Goal: Check status: Check status

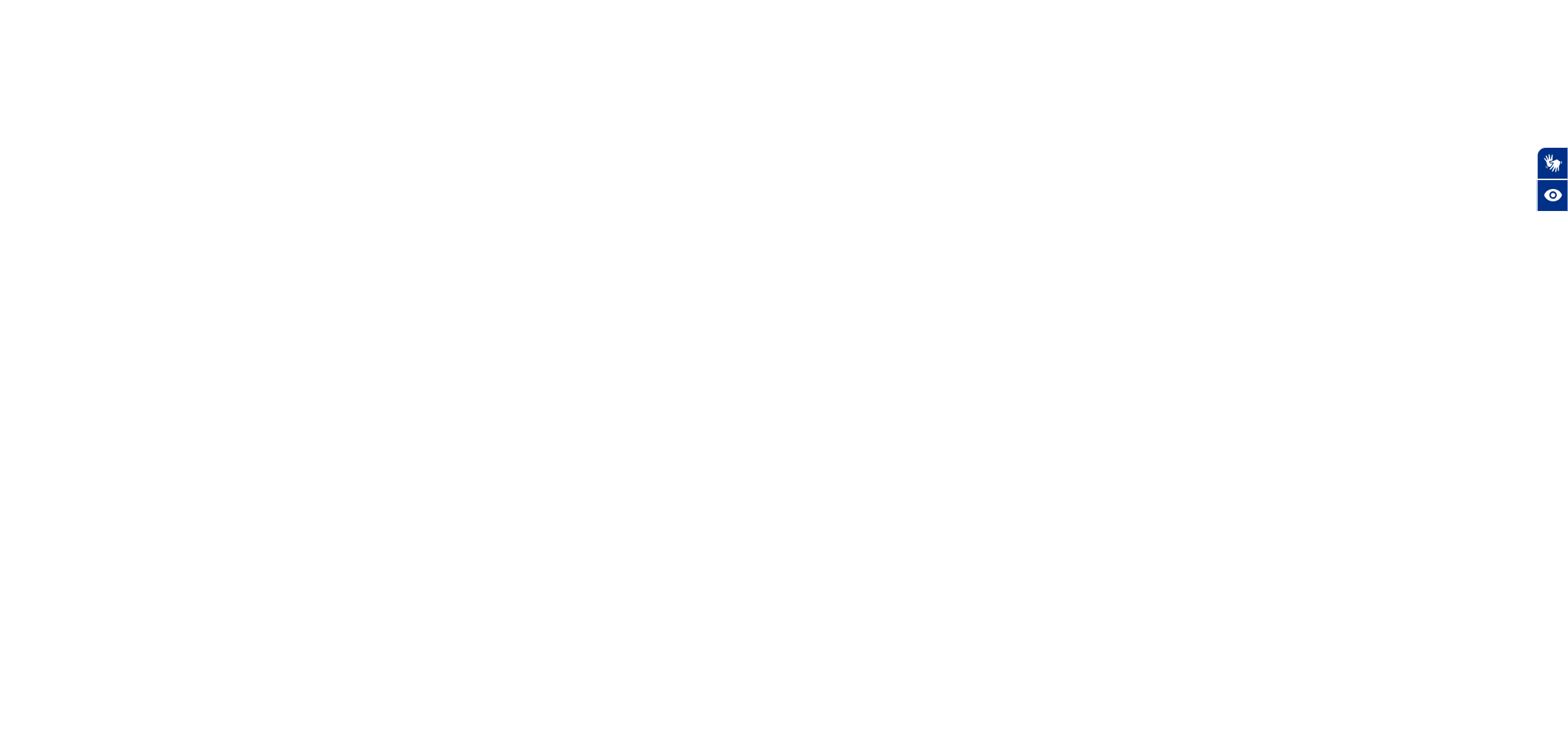
select select
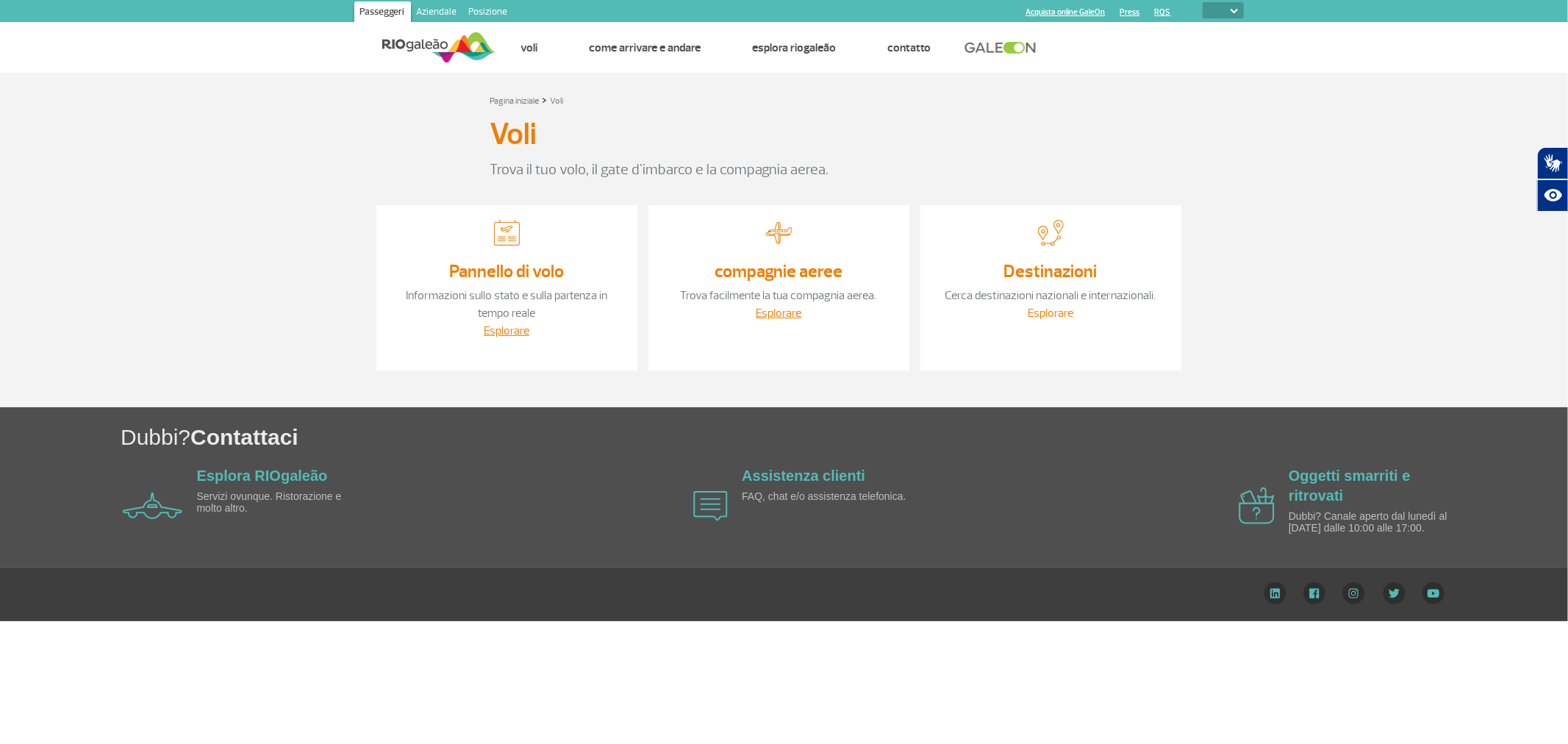
click at [1063, 307] on font "Esplorare" at bounding box center [1050, 313] width 45 height 15
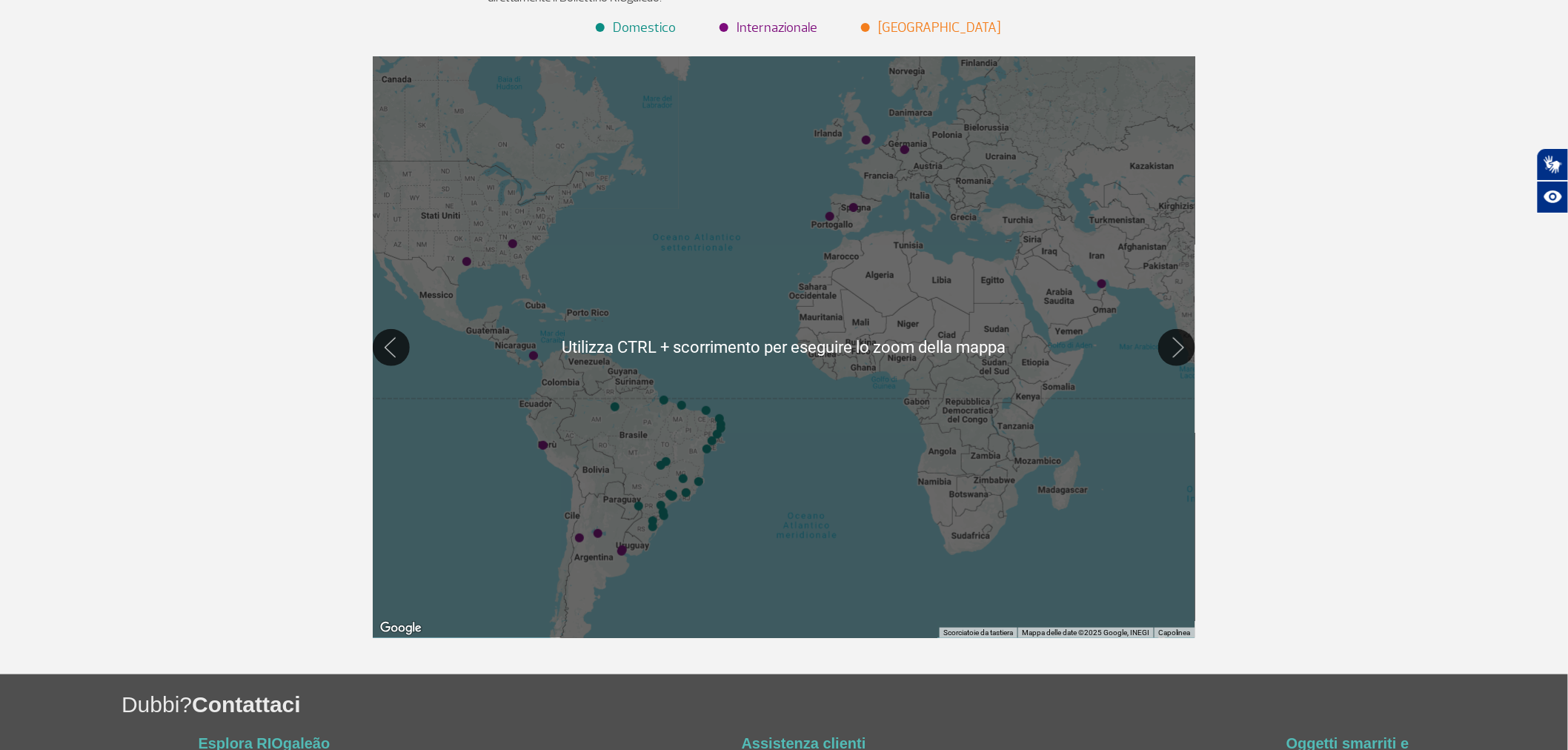
scroll to position [247, 0]
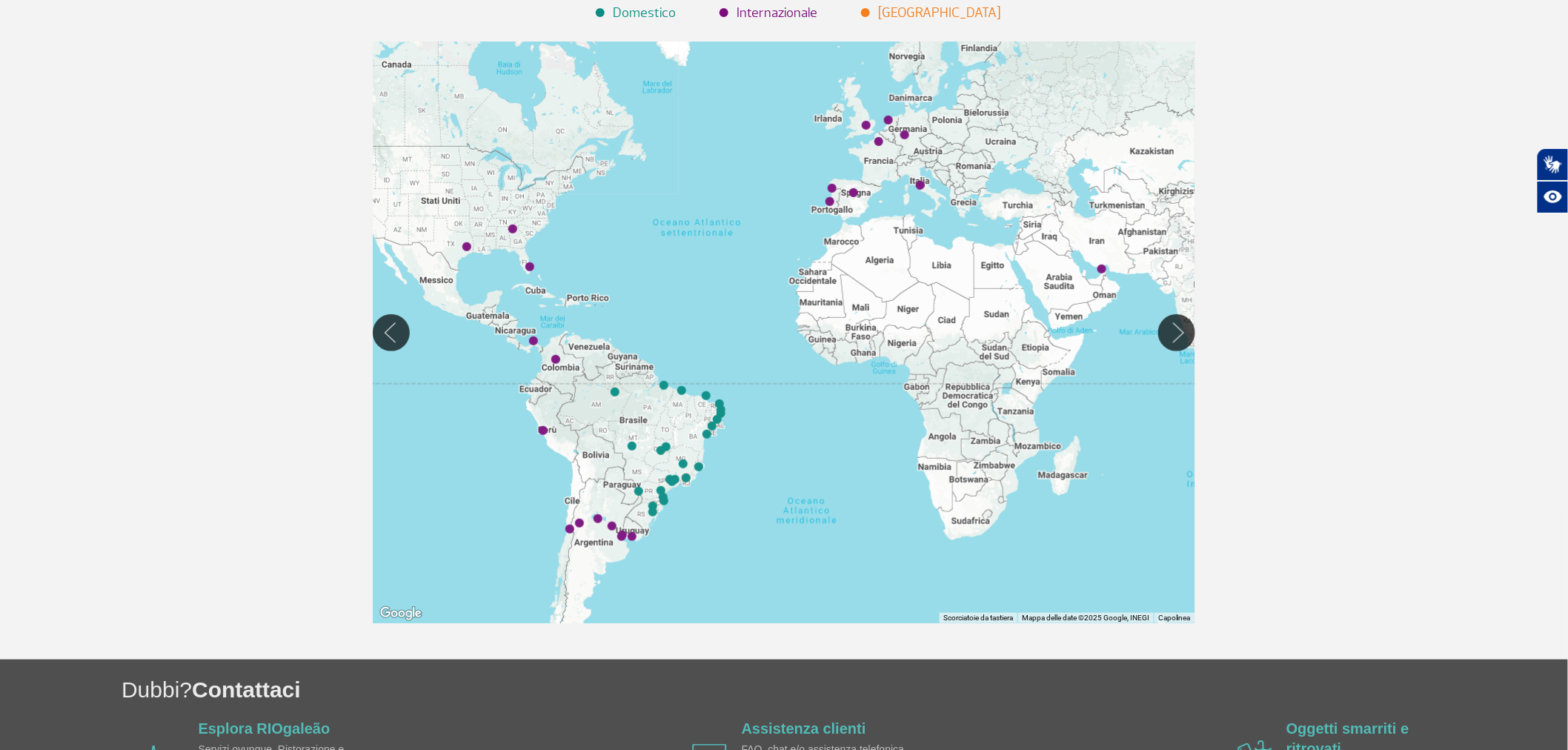
click at [582, 528] on div at bounding box center [784, 332] width 823 height 582
click at [582, 531] on div at bounding box center [784, 332] width 823 height 582
click at [574, 534] on div at bounding box center [784, 332] width 823 height 582
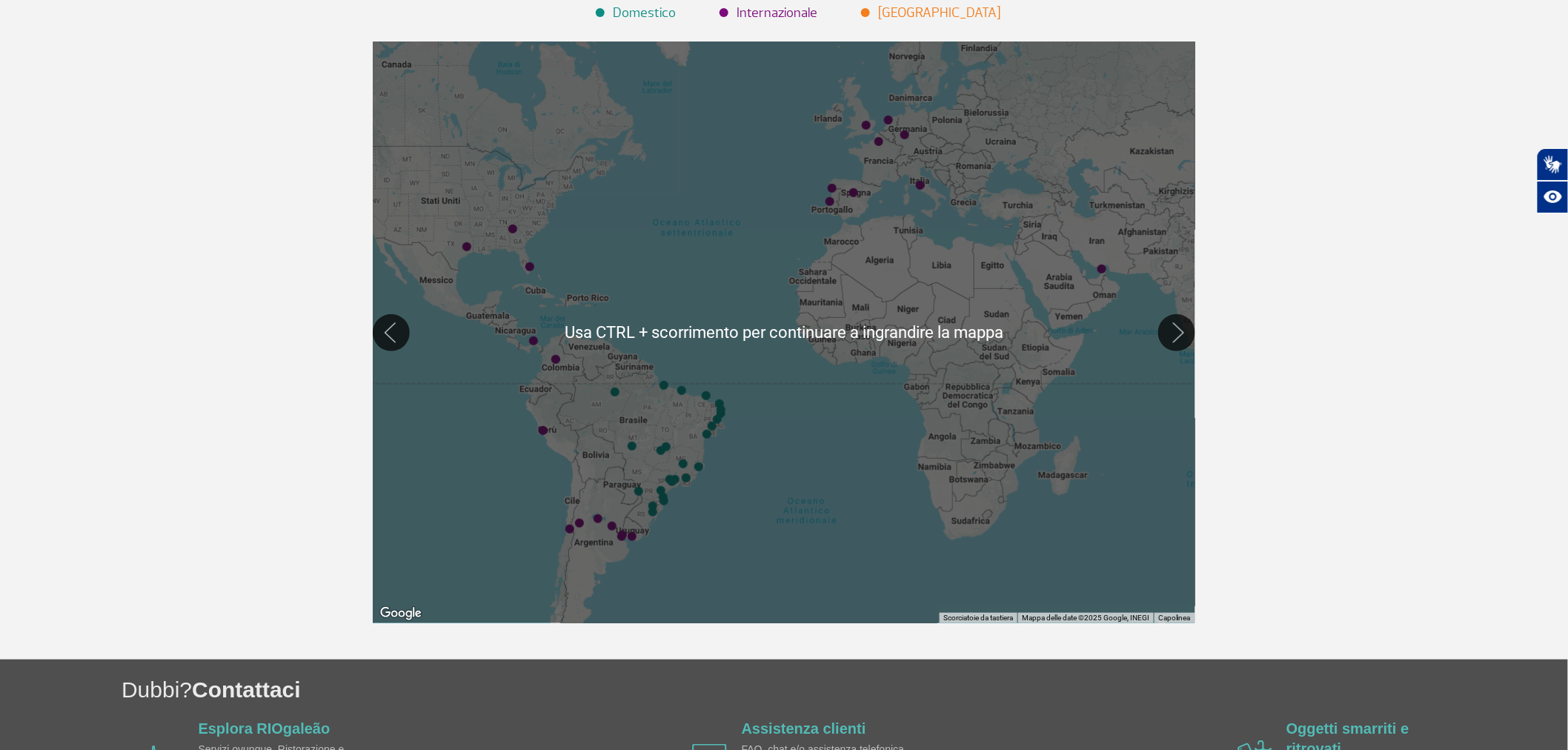
click at [787, 471] on div at bounding box center [784, 332] width 823 height 582
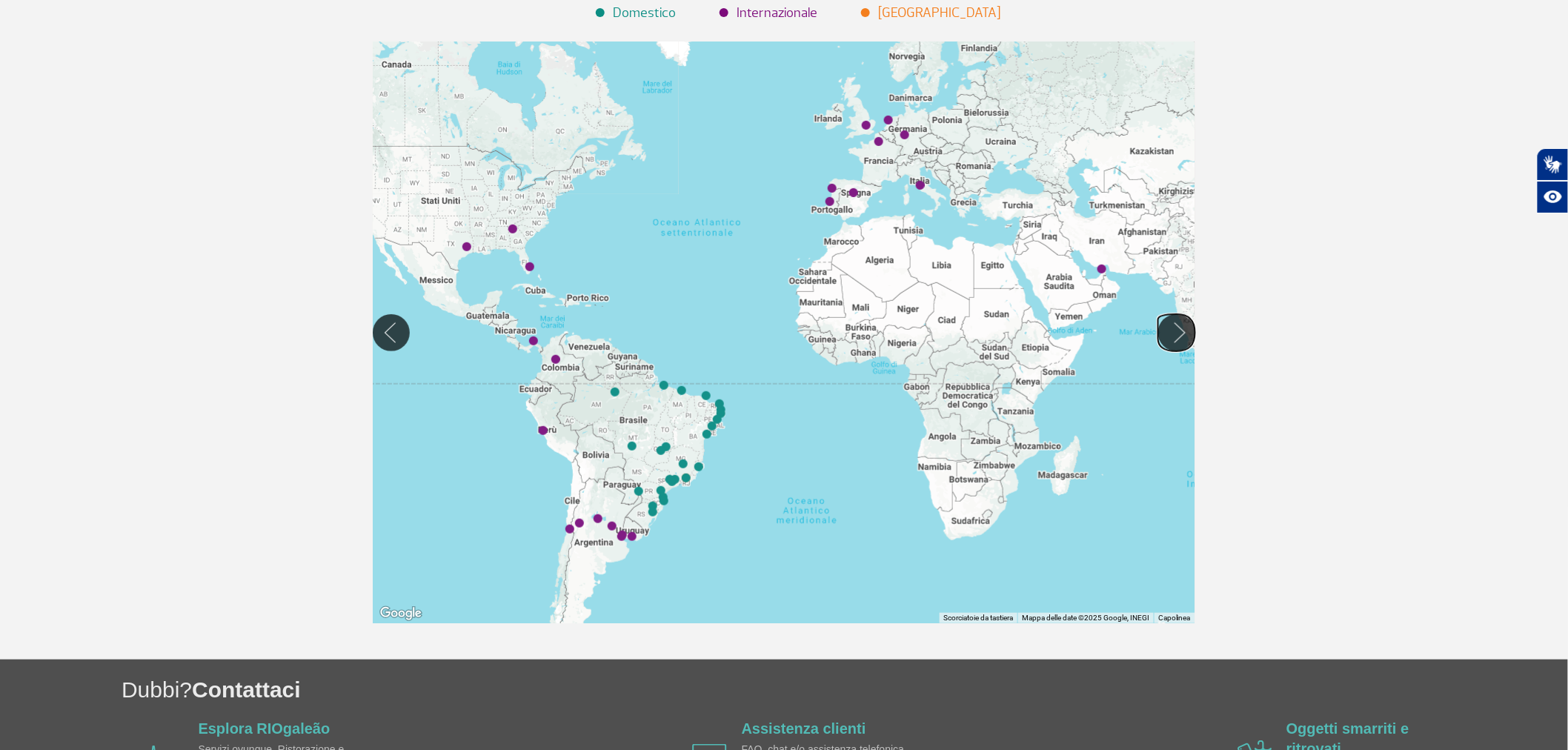
click at [1182, 340] on button "Spostati a destra" at bounding box center [1176, 332] width 37 height 37
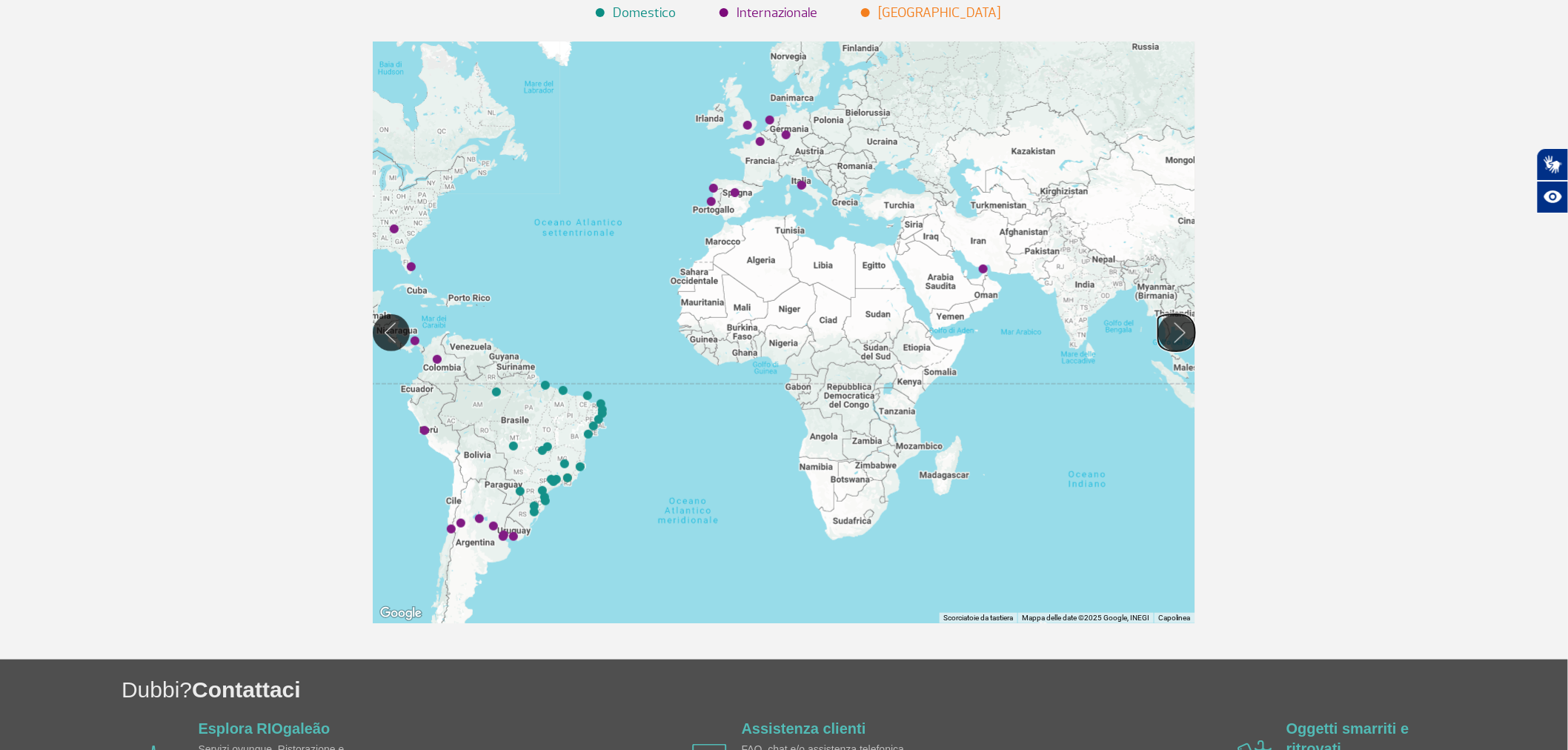
click at [1176, 337] on button "Spostati a destra" at bounding box center [1176, 332] width 37 height 37
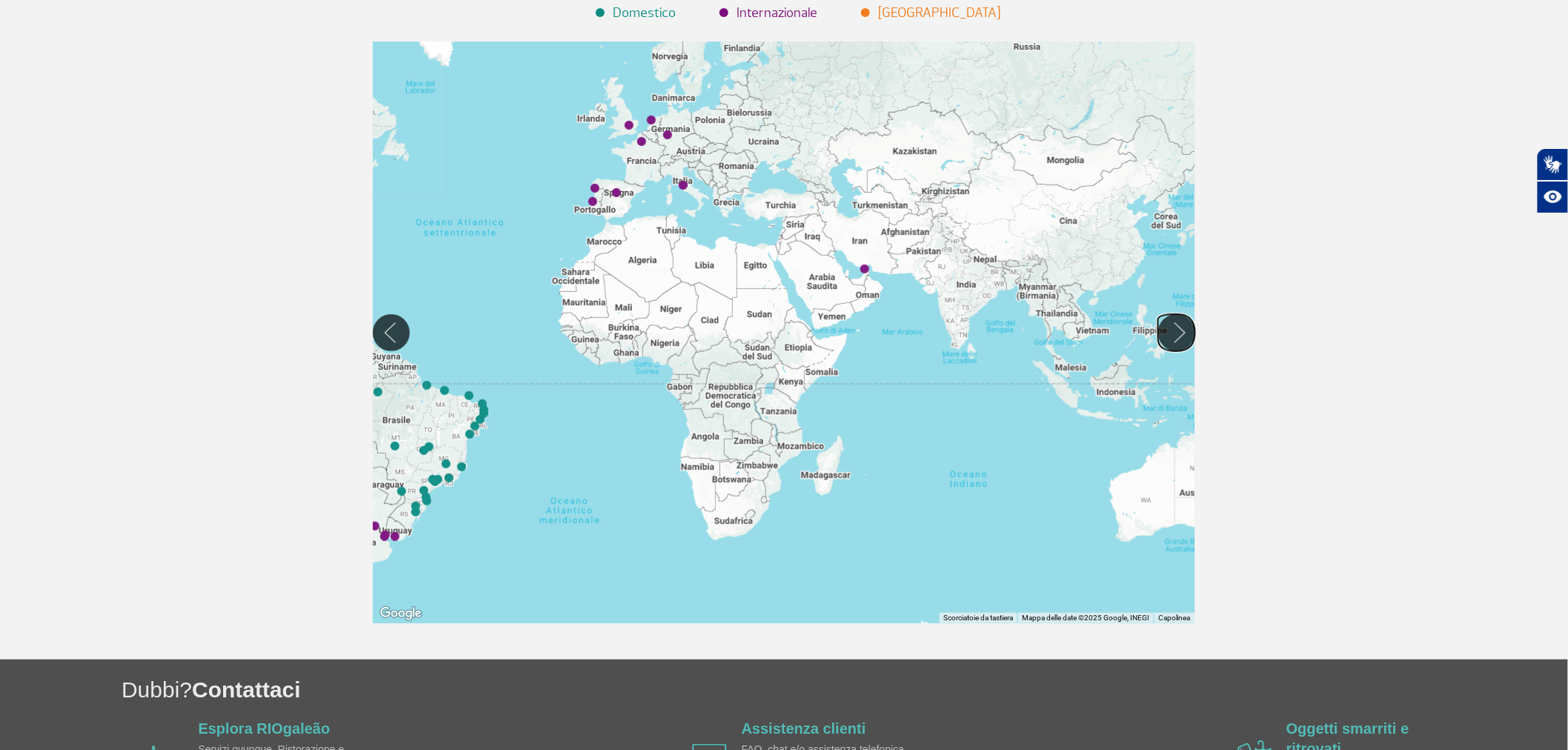
click at [1176, 337] on button "Spostati a destra" at bounding box center [1176, 332] width 37 height 37
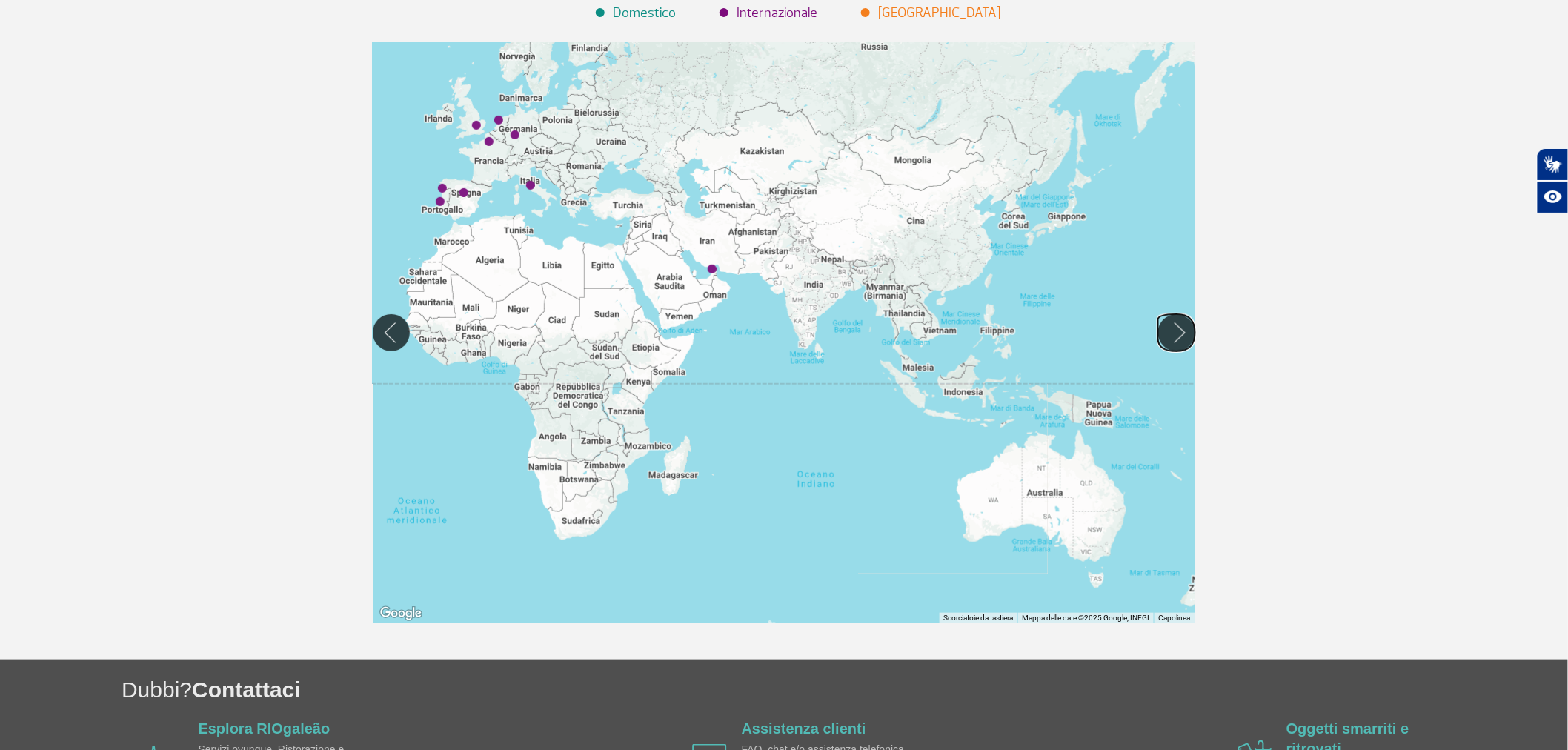
click at [1176, 337] on button "Spostati a destra" at bounding box center [1176, 332] width 37 height 37
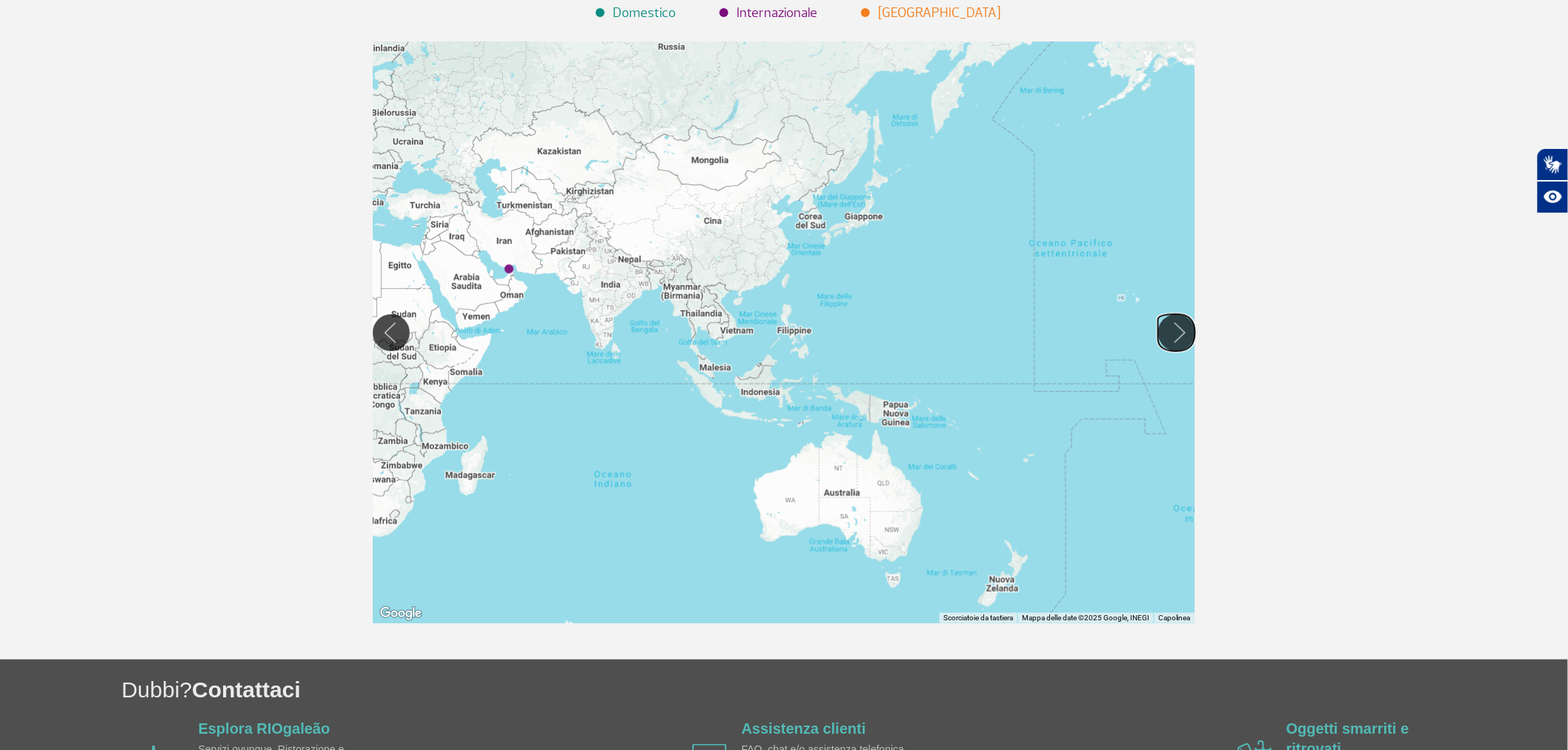
click at [1169, 331] on button "Spostati a destra" at bounding box center [1176, 332] width 37 height 37
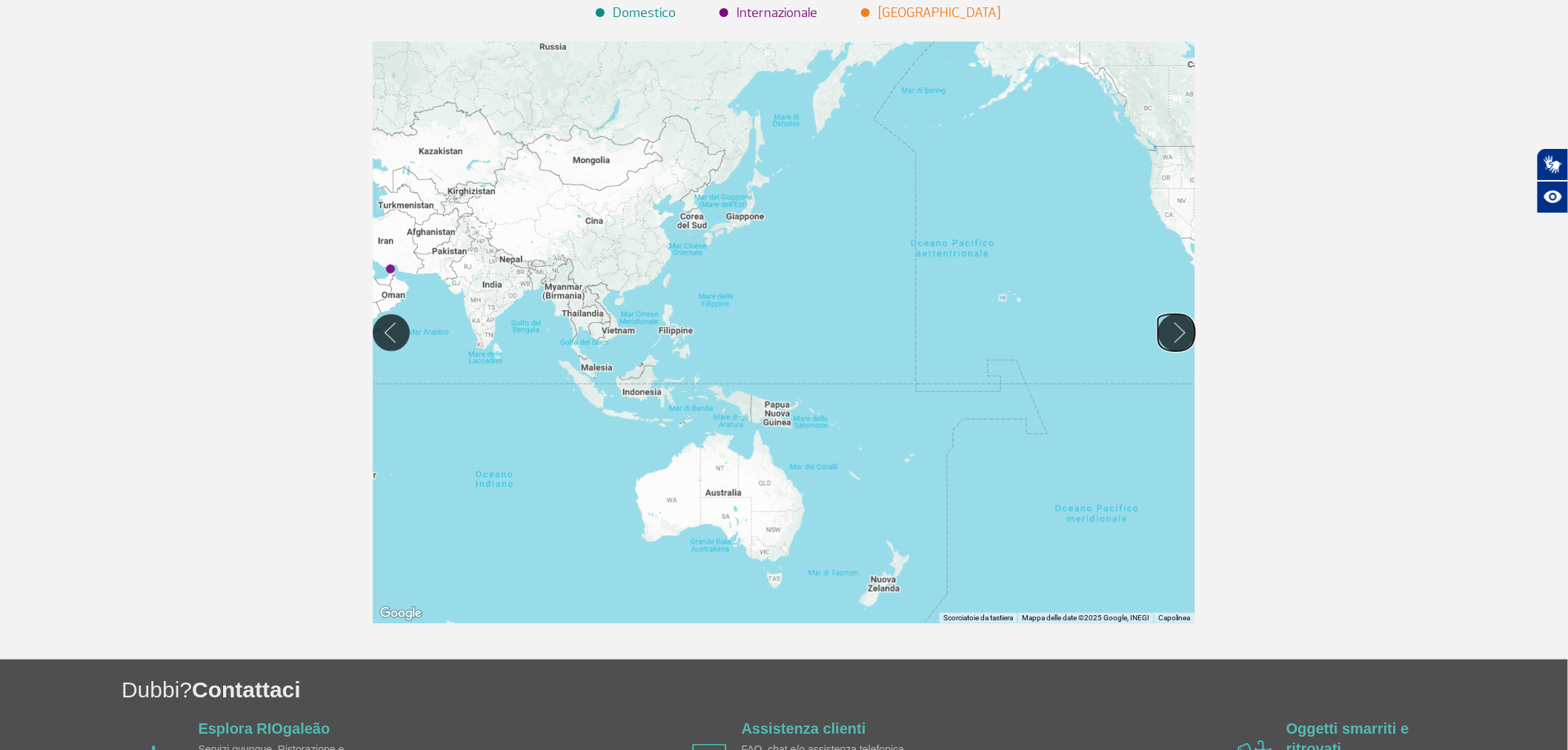
click at [1169, 331] on button "Spostati a destra" at bounding box center [1176, 332] width 37 height 37
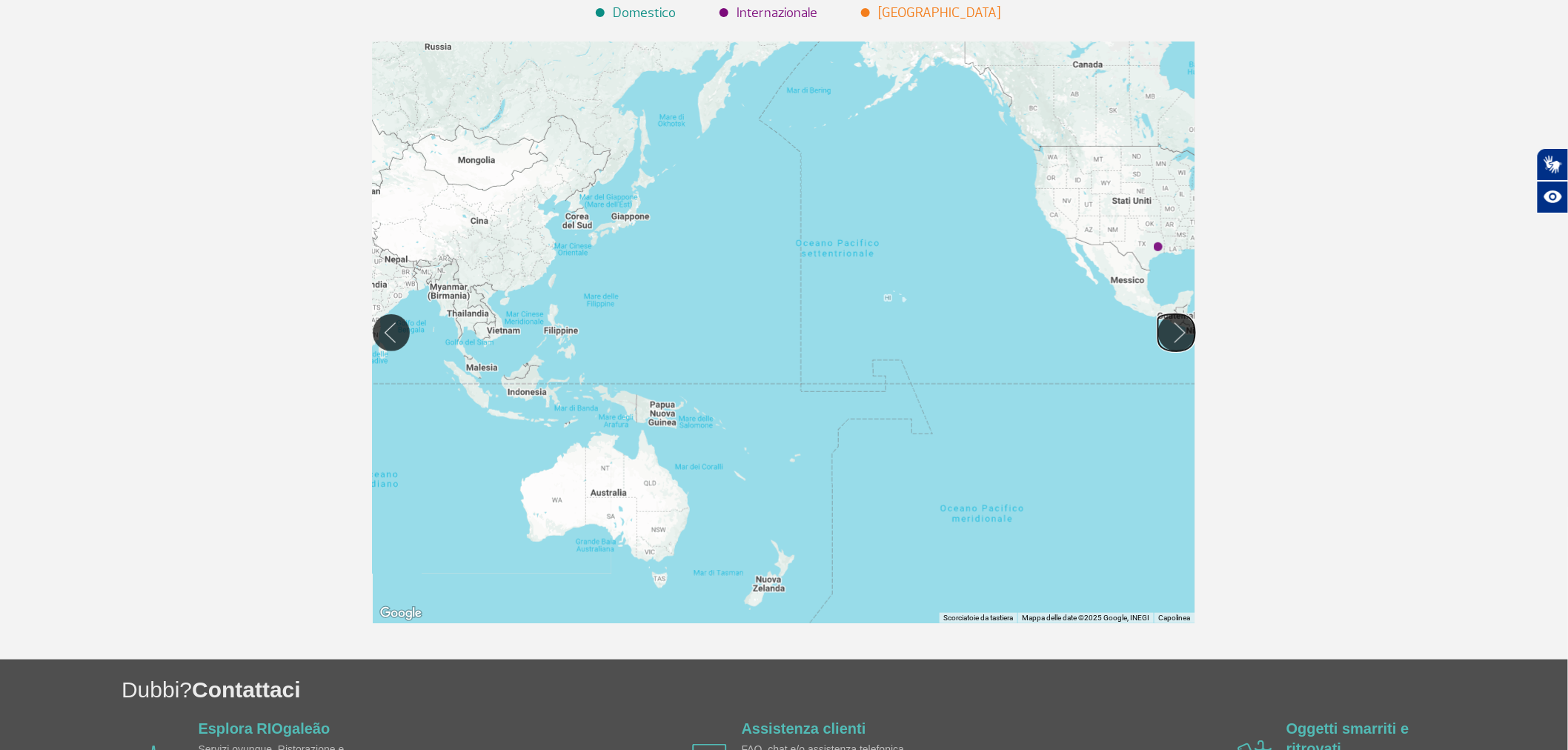
click at [1169, 331] on button "Spostati a destra" at bounding box center [1176, 332] width 37 height 37
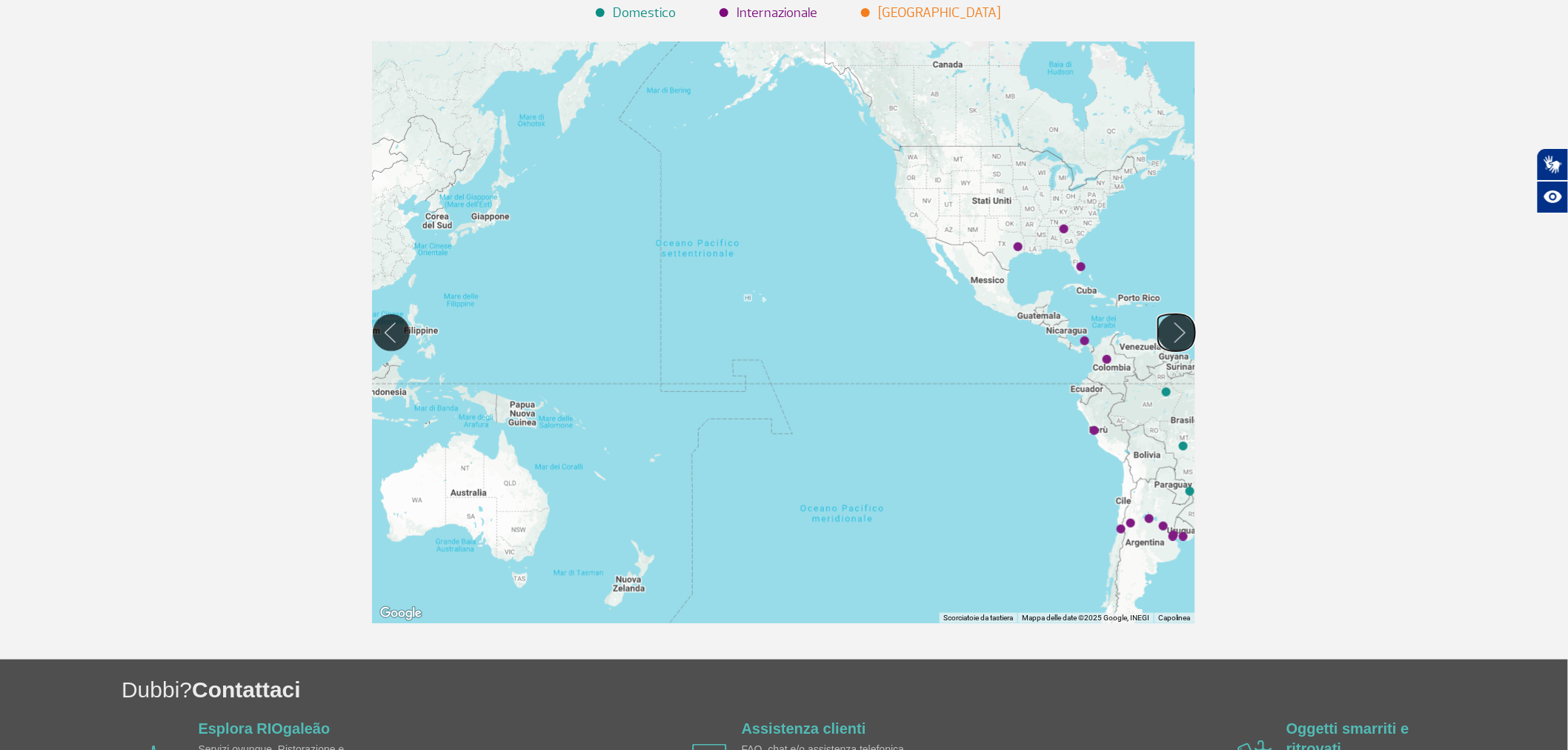
click at [1169, 331] on button "Spostati a destra" at bounding box center [1176, 332] width 37 height 37
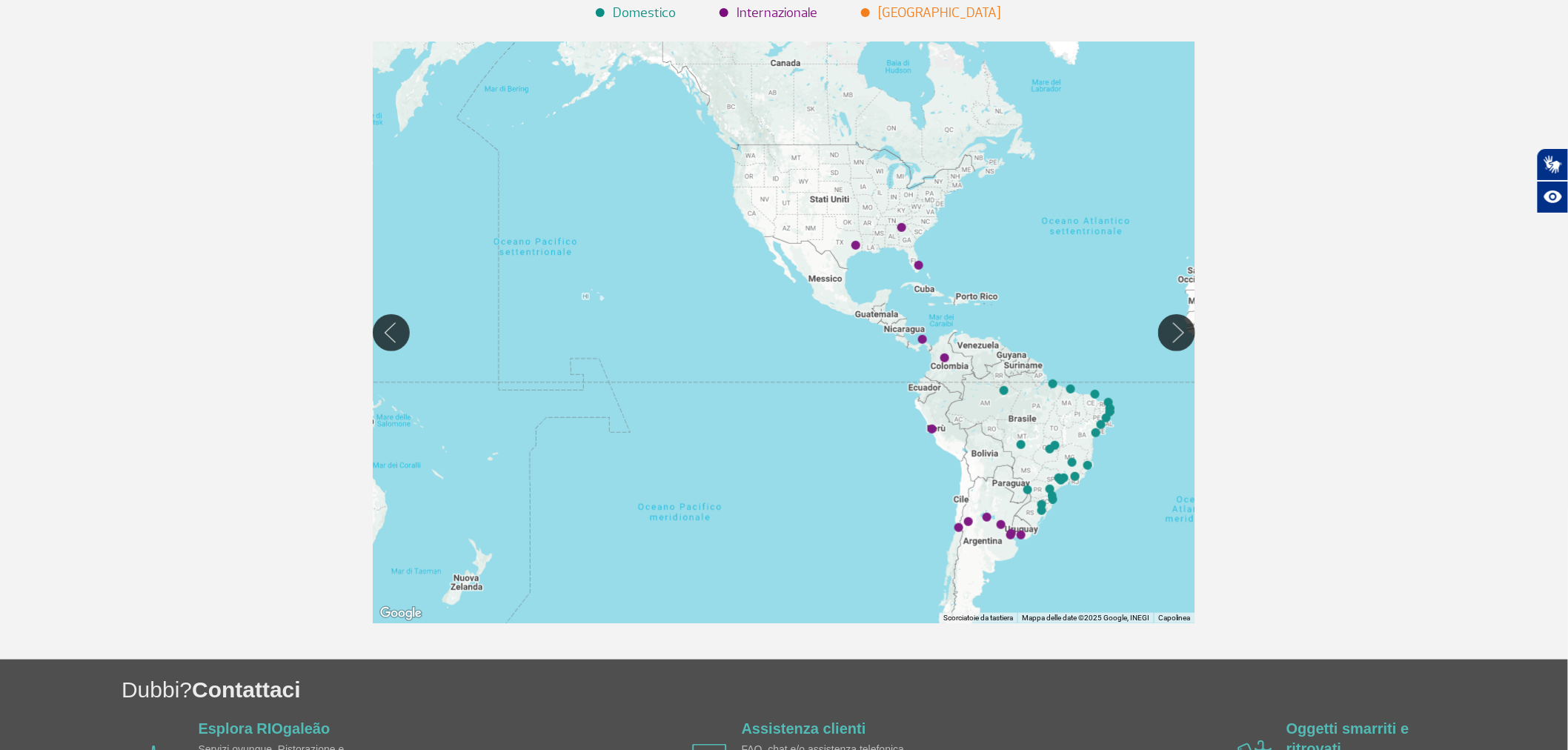
drag, startPoint x: 709, startPoint y: 418, endPoint x: 773, endPoint y: 417, distance: 64.0
click at [773, 417] on div at bounding box center [784, 332] width 823 height 582
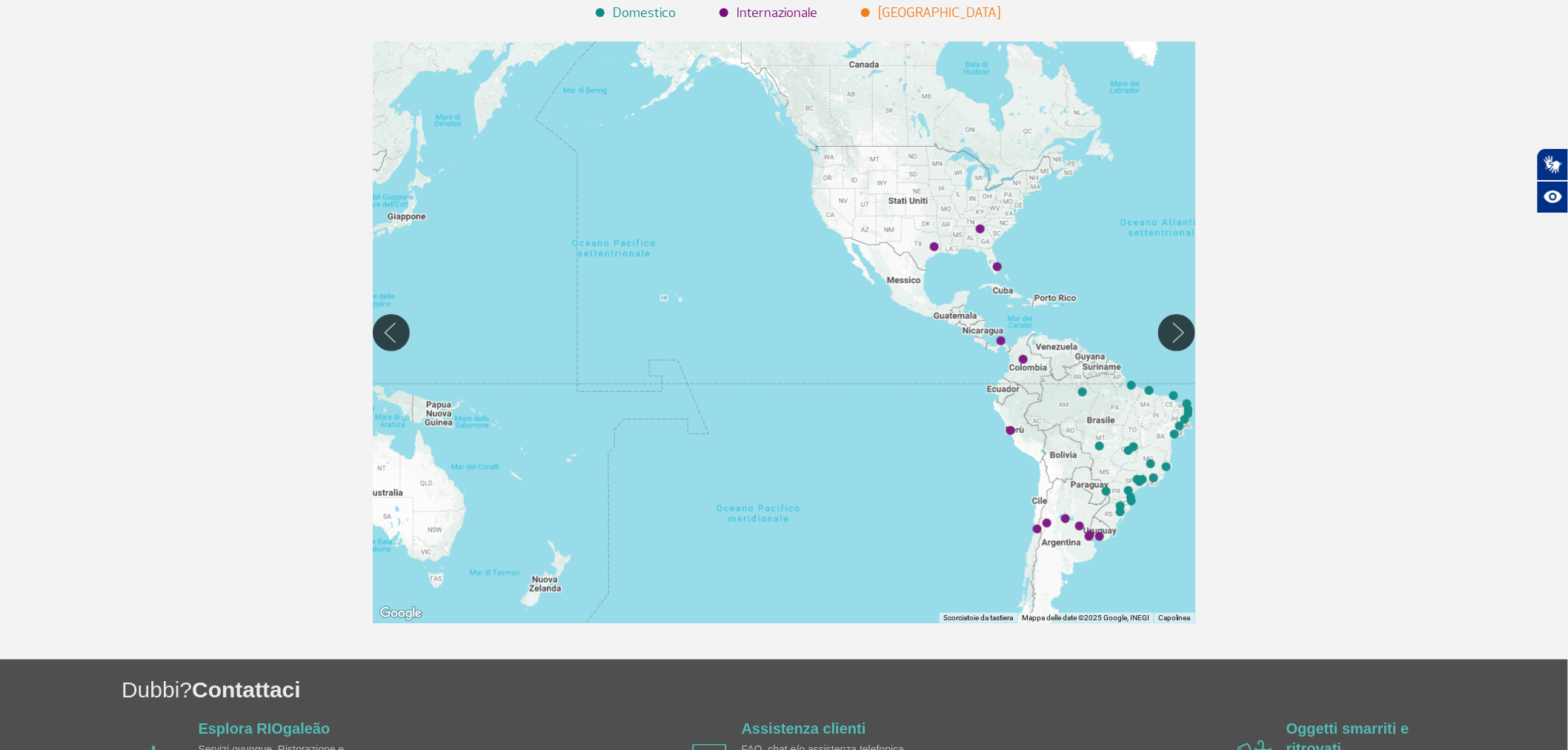
drag, startPoint x: 762, startPoint y: 417, endPoint x: 984, endPoint y: 399, distance: 222.7
click at [850, 413] on div at bounding box center [784, 332] width 823 height 582
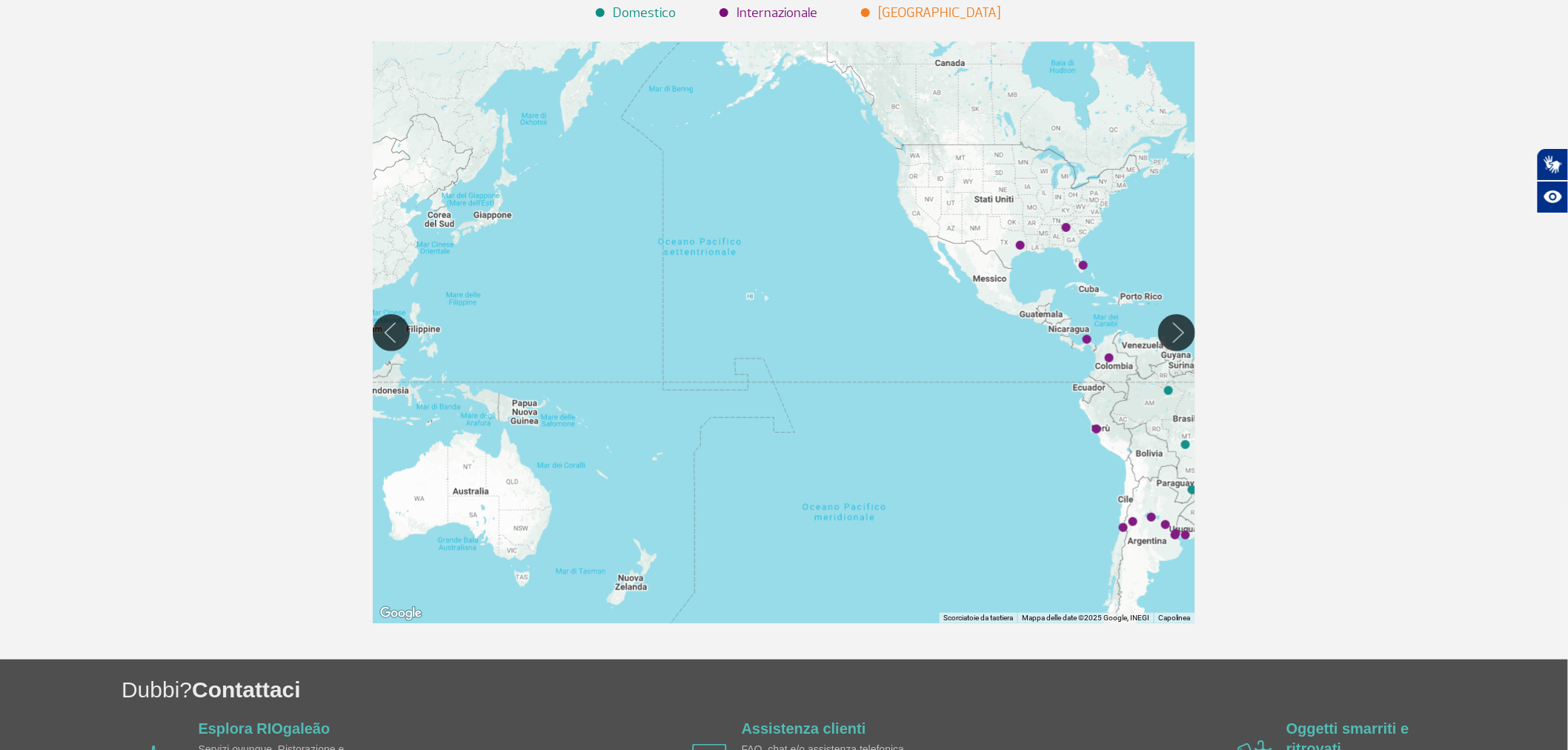
drag, startPoint x: 863, startPoint y: 465, endPoint x: 1001, endPoint y: 447, distance: 139.2
click at [998, 449] on div at bounding box center [784, 332] width 823 height 582
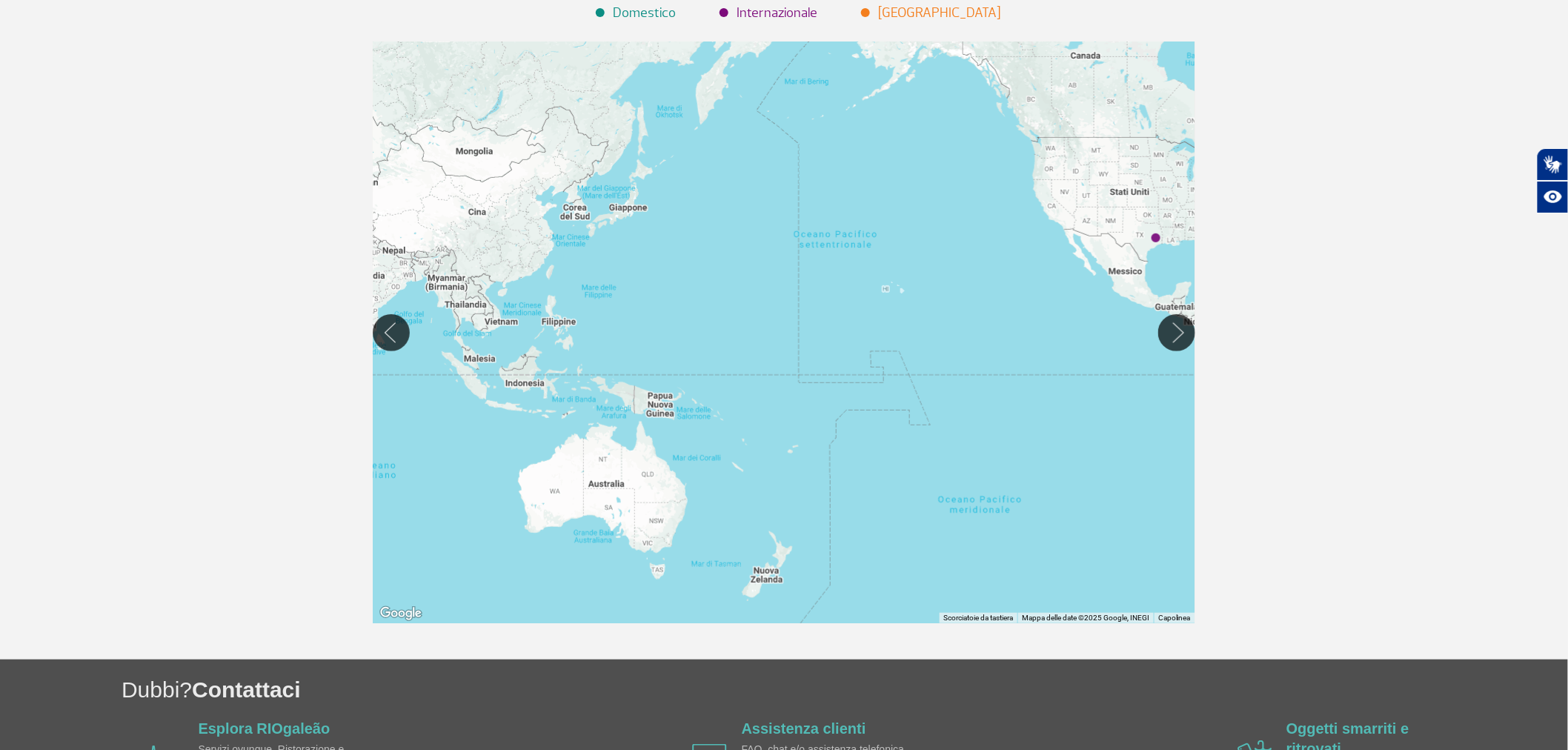
click at [765, 16] on font "Internazionale" at bounding box center [778, 13] width 81 height 17
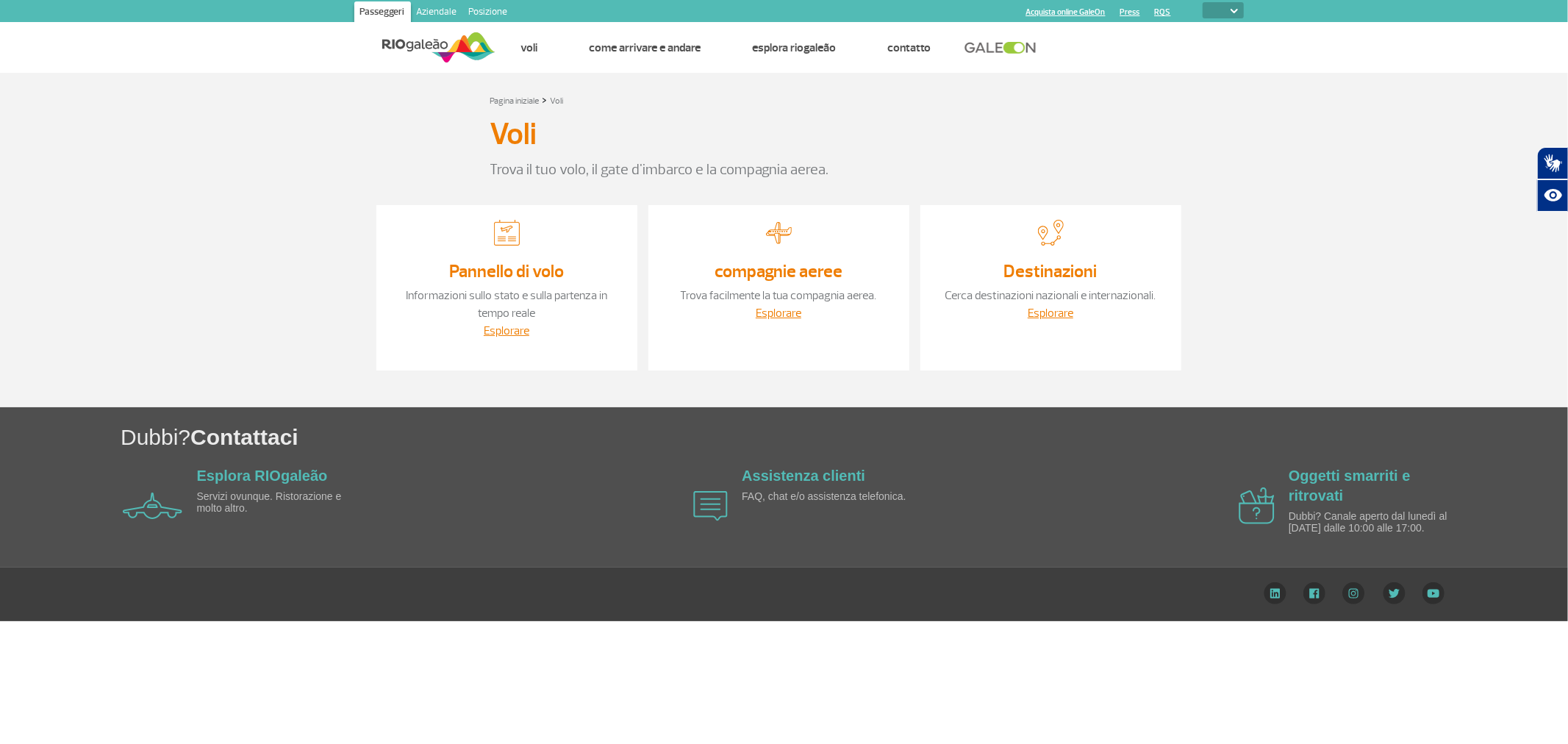
click at [523, 276] on font "Pannello di volo" at bounding box center [506, 271] width 115 height 22
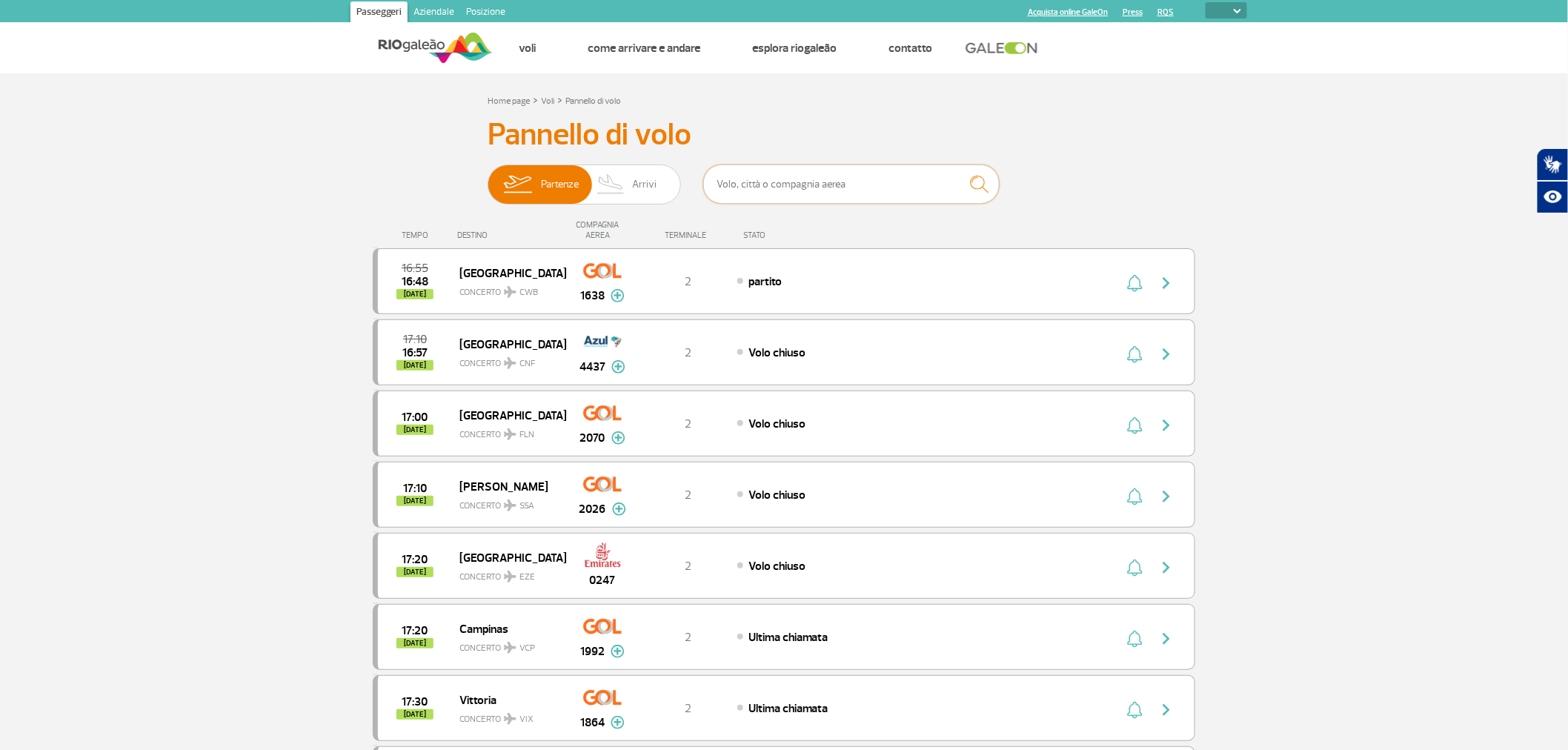
click at [772, 191] on input "text" at bounding box center [851, 184] width 296 height 40
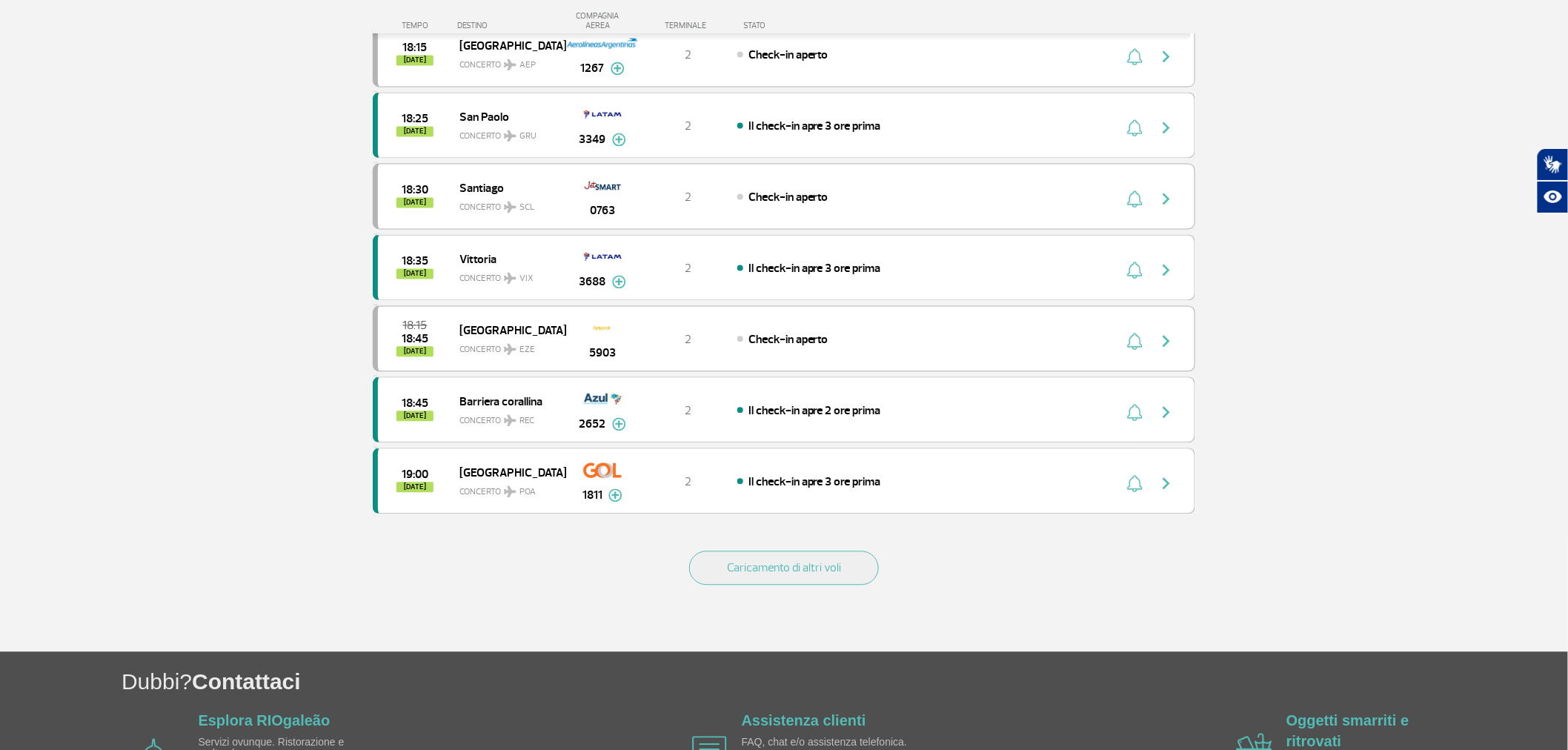
scroll to position [1284, 0]
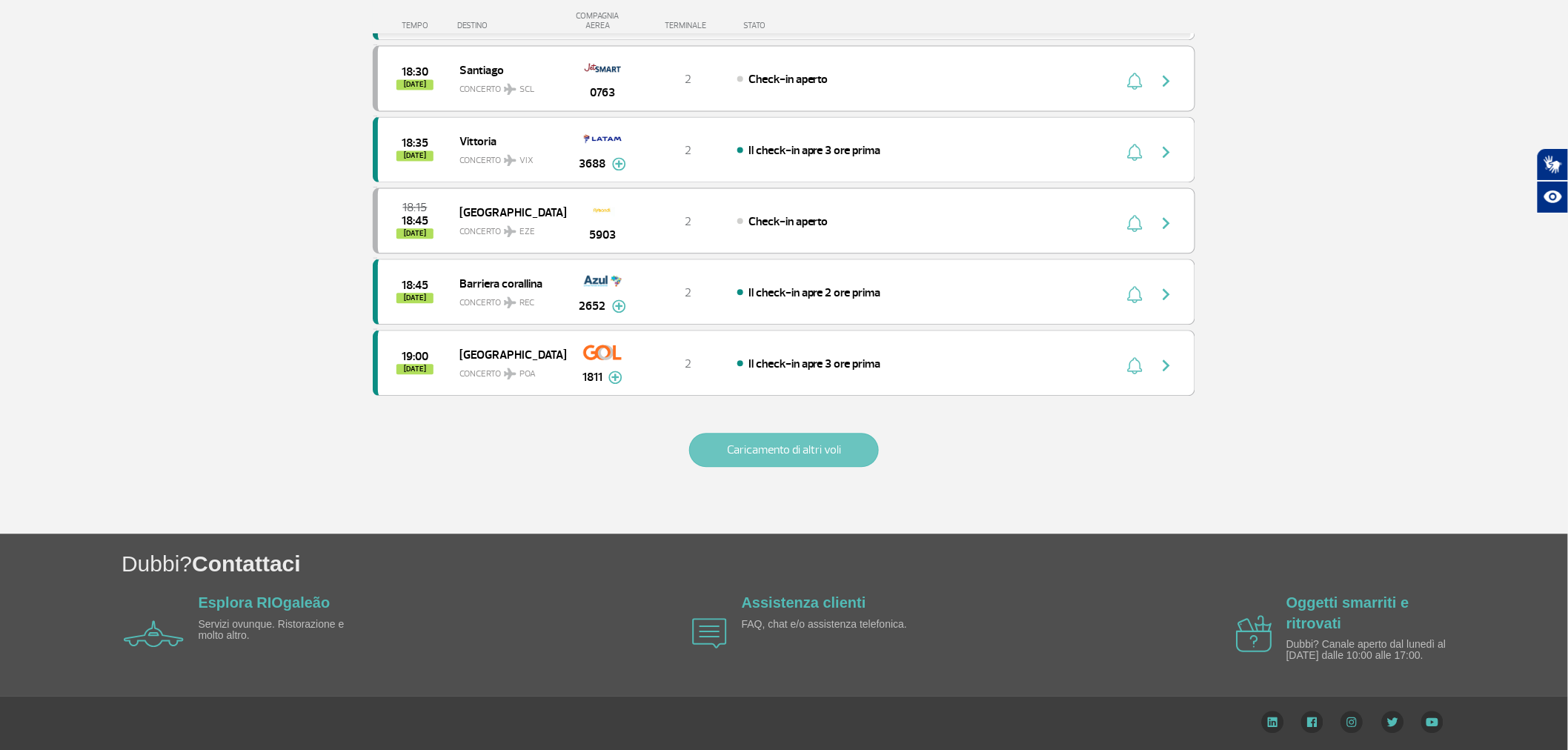
click at [802, 443] on font "Caricamento di altri voli" at bounding box center [784, 450] width 114 height 15
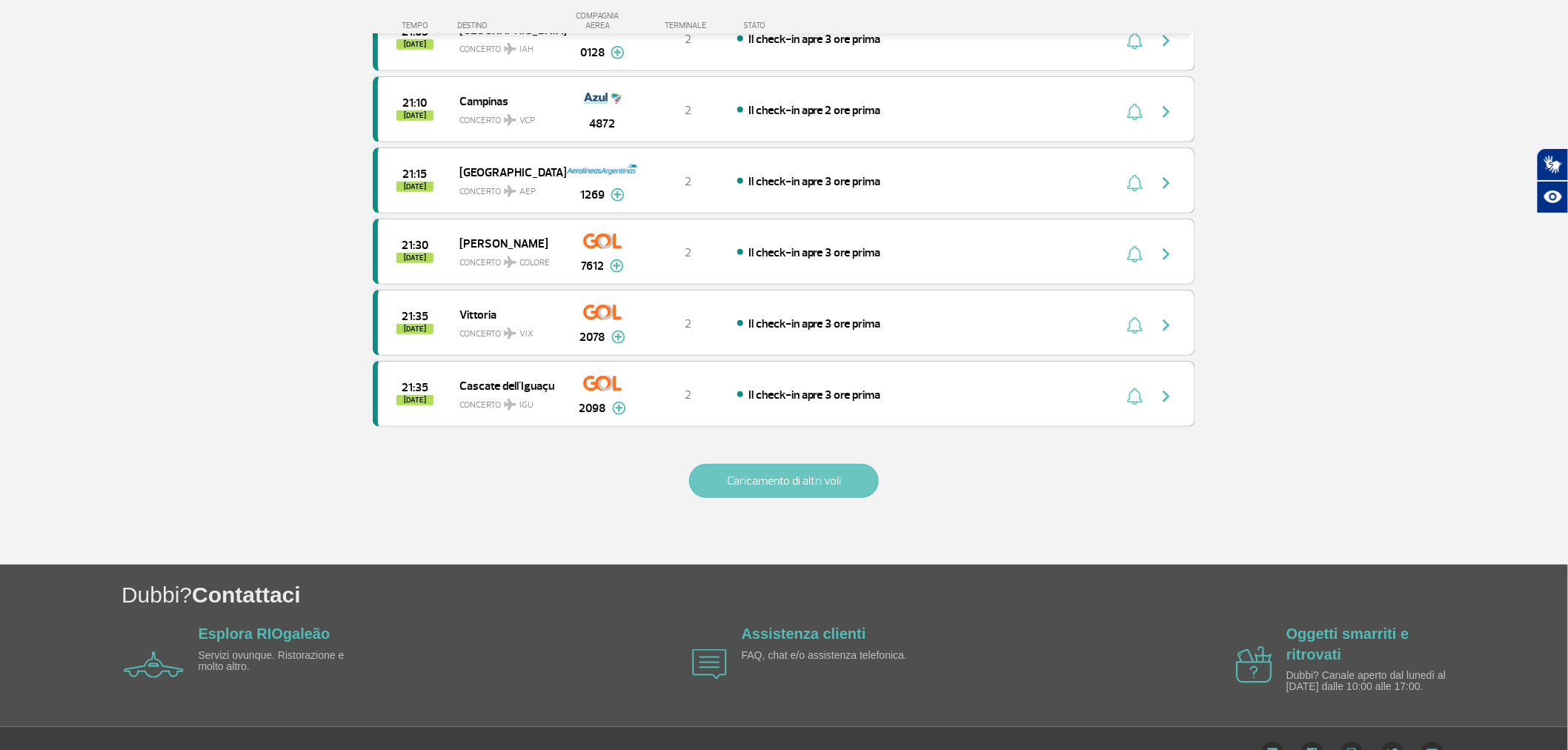
scroll to position [2714, 0]
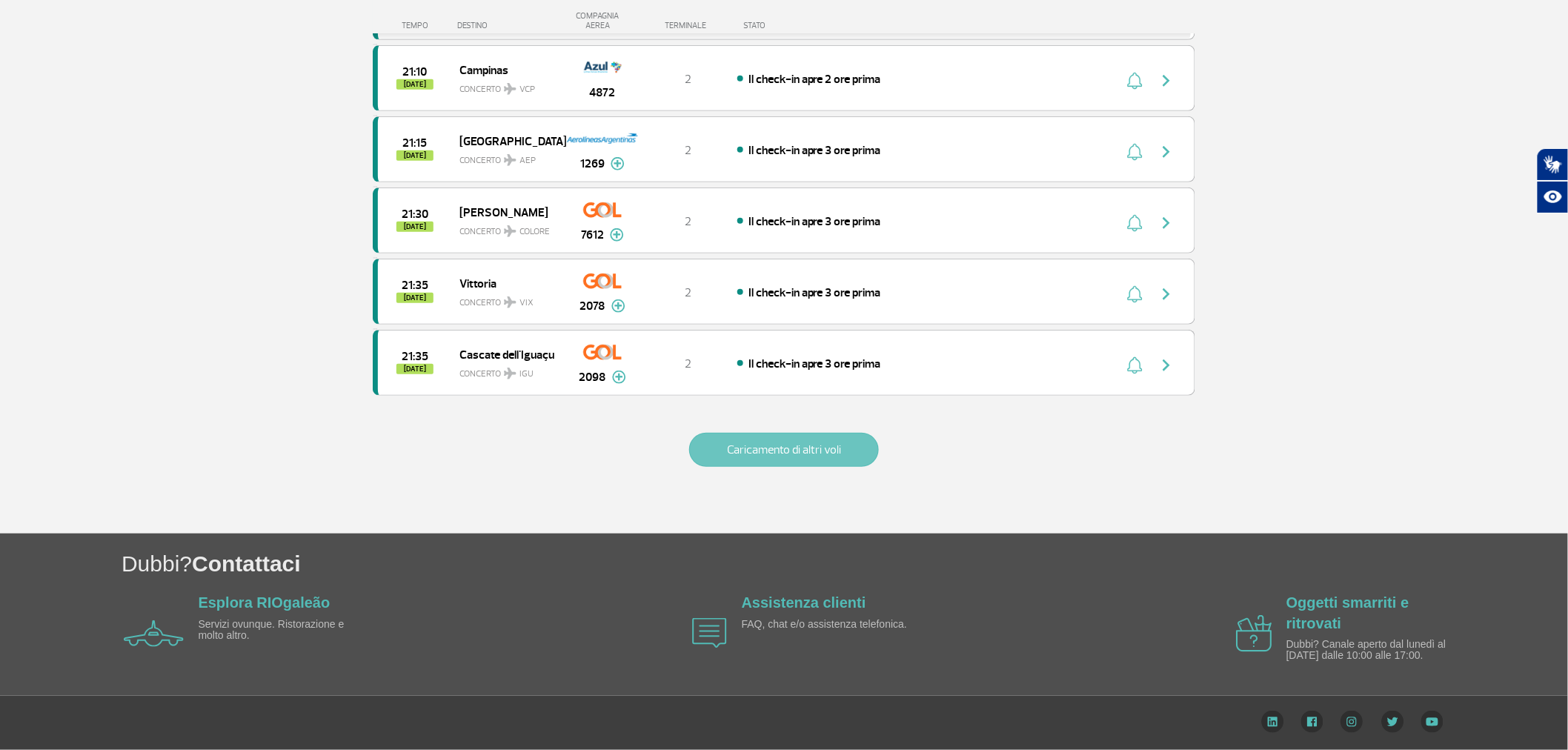
click at [800, 449] on font "Caricamento di altri voli" at bounding box center [784, 450] width 114 height 15
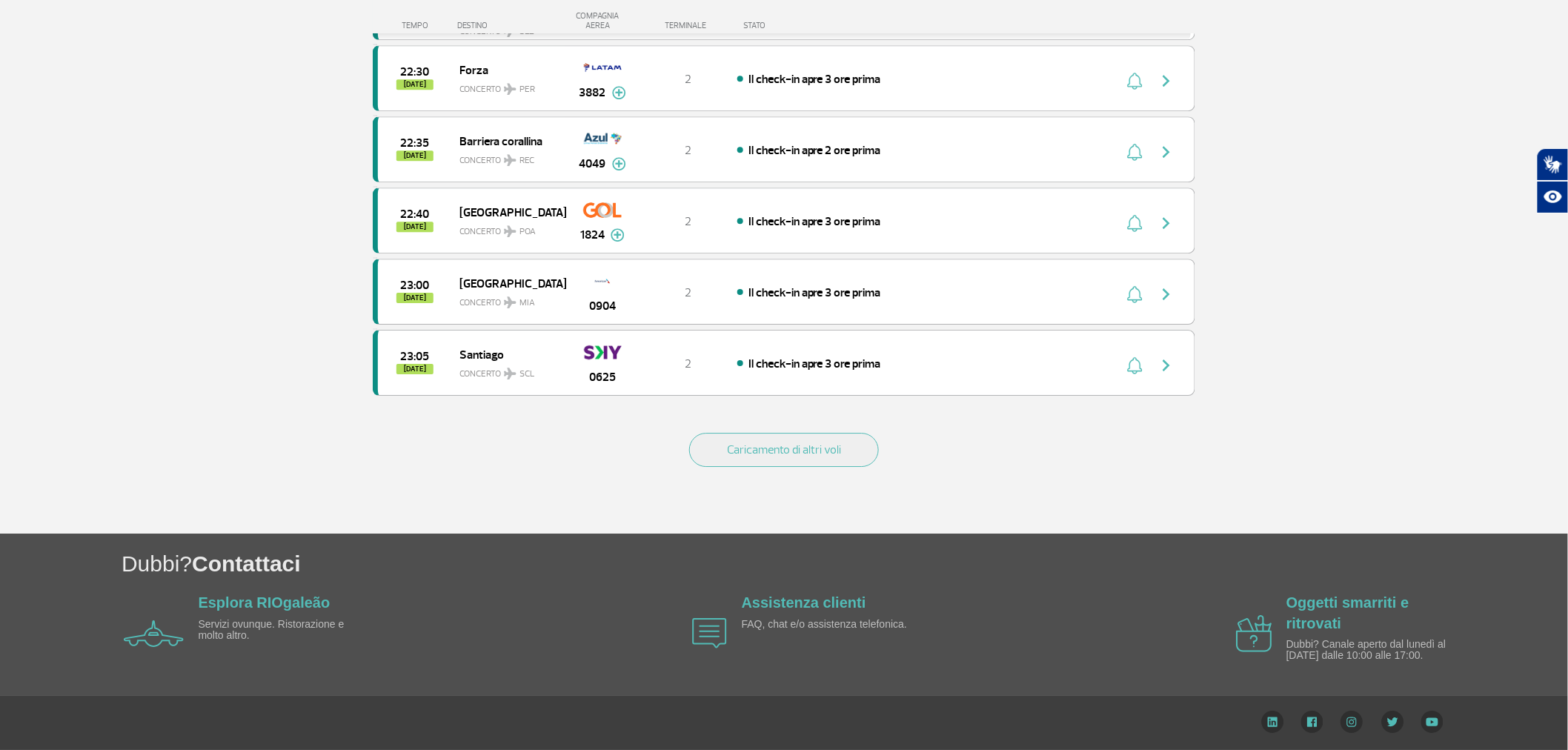
scroll to position [4144, 0]
click at [804, 440] on button "Caricamento di altri voli" at bounding box center [783, 450] width 189 height 34
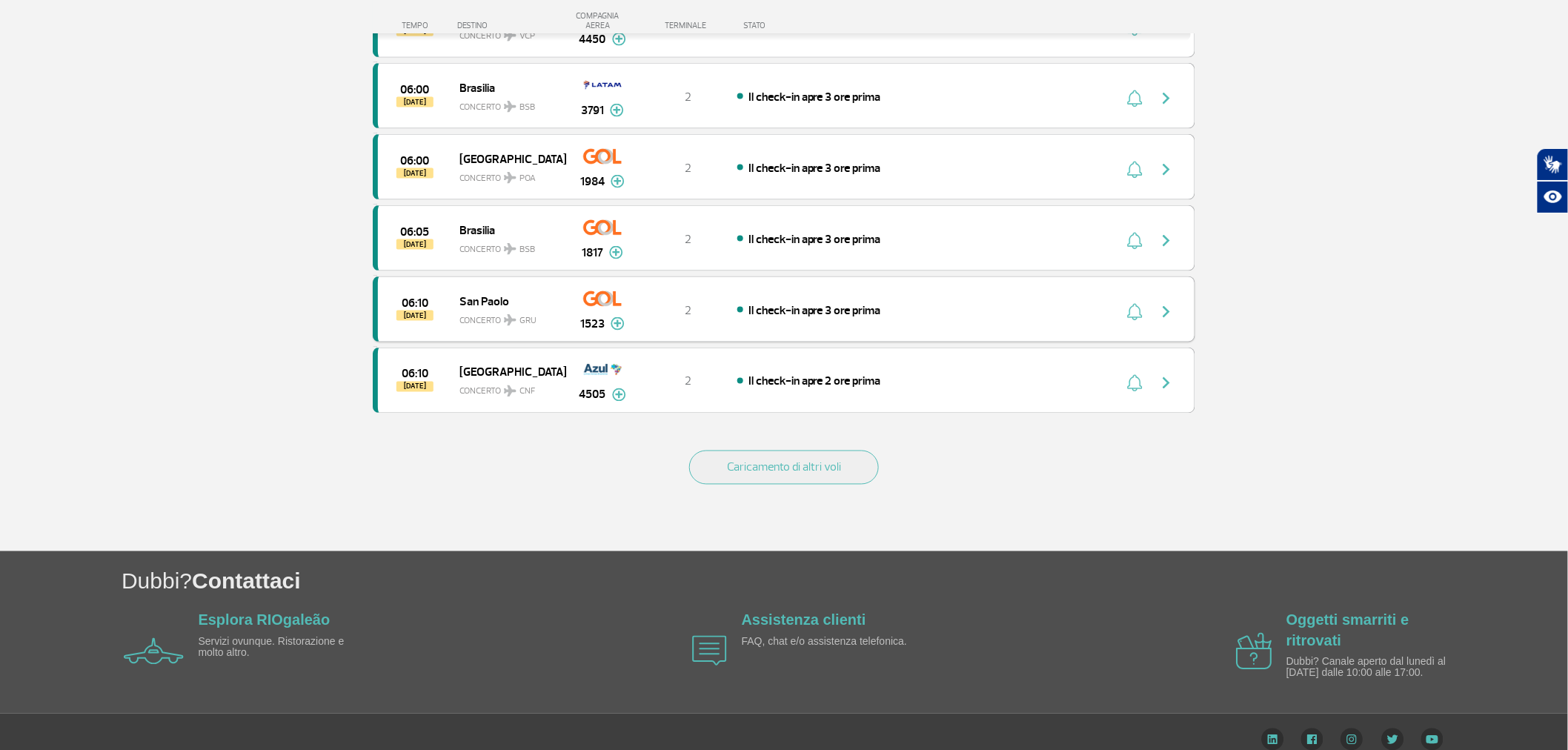
scroll to position [5574, 0]
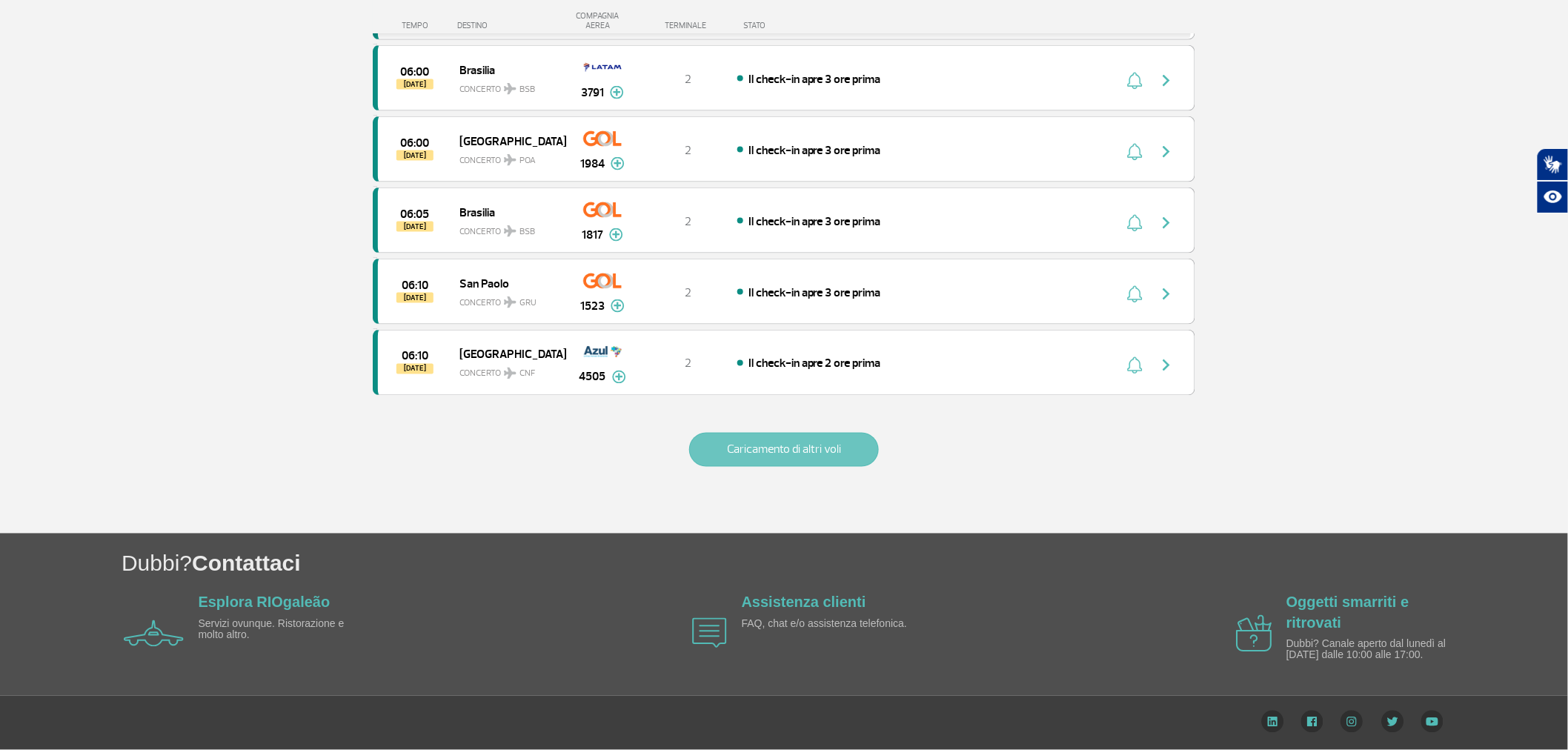
click at [812, 439] on button "Caricamento di altri voli" at bounding box center [783, 450] width 189 height 34
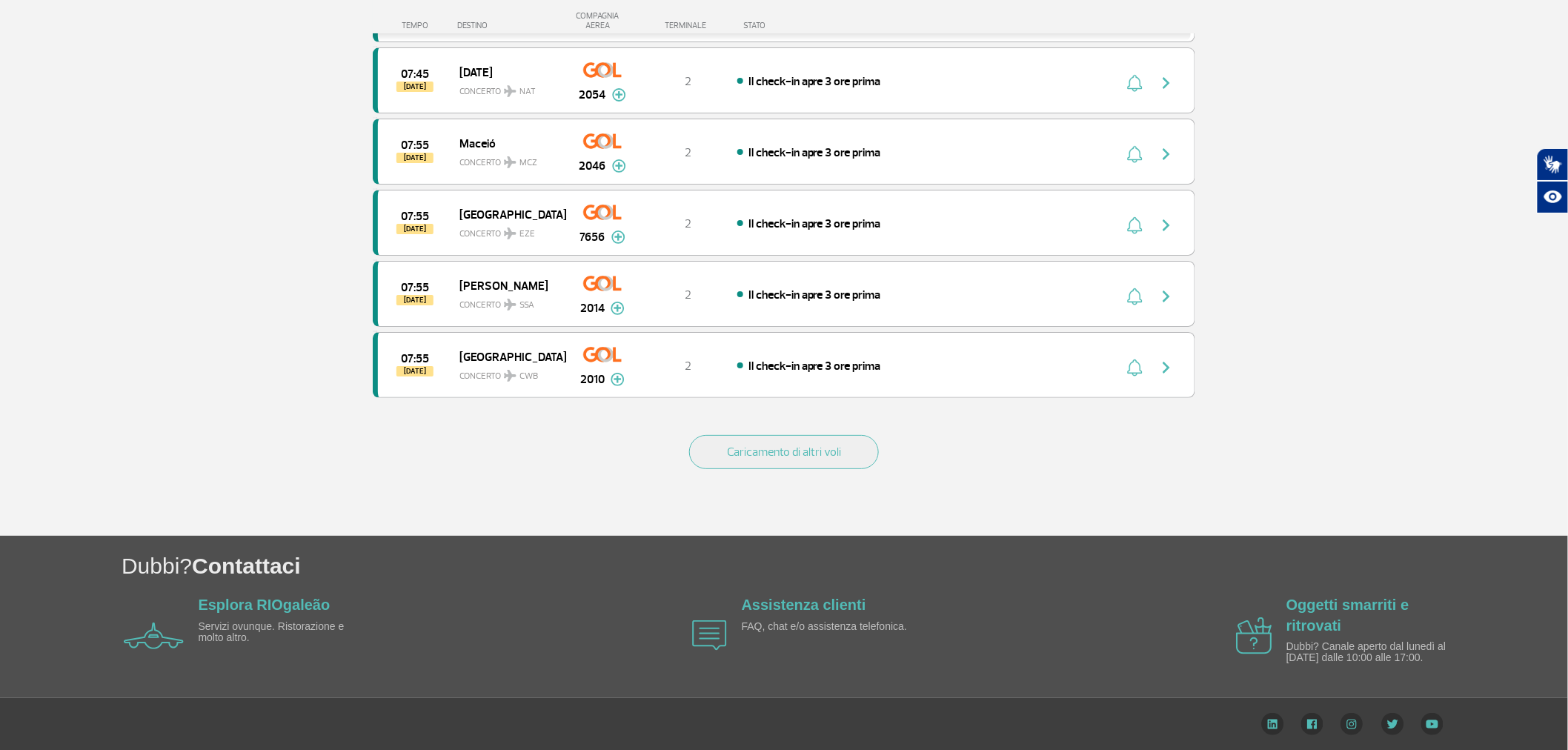
scroll to position [7003, 0]
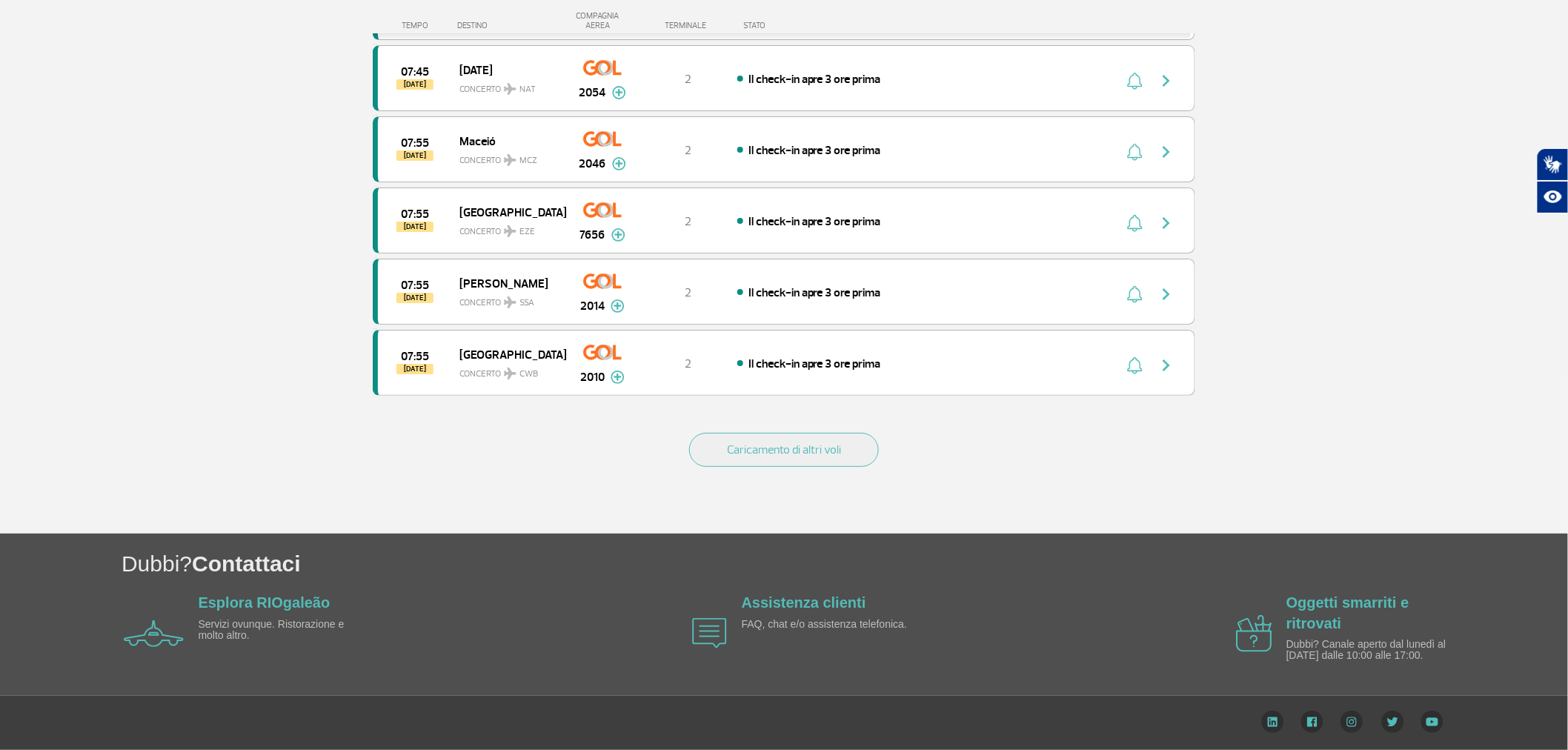
click at [814, 437] on button "Caricamento di altri voli" at bounding box center [783, 450] width 189 height 34
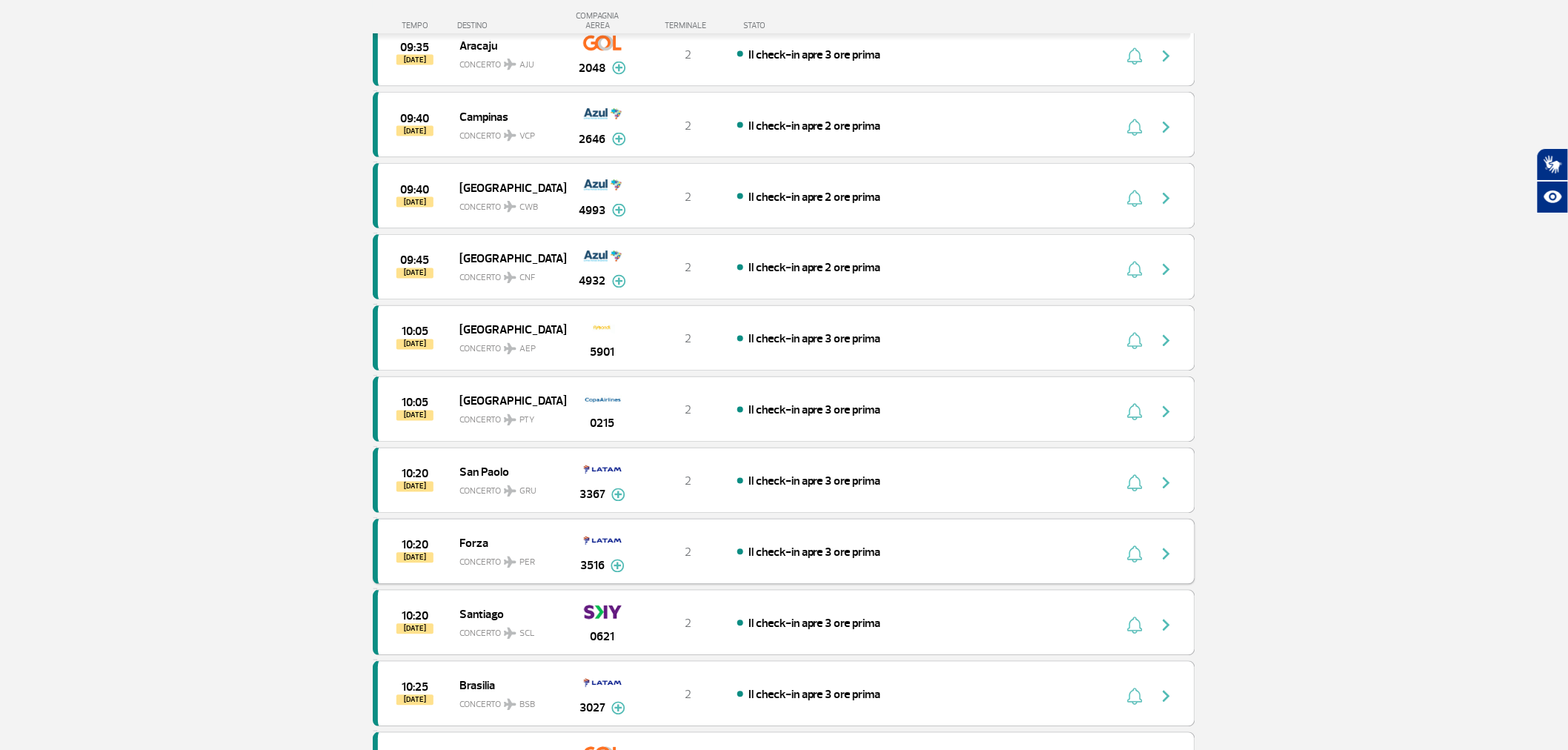
scroll to position [8433, 0]
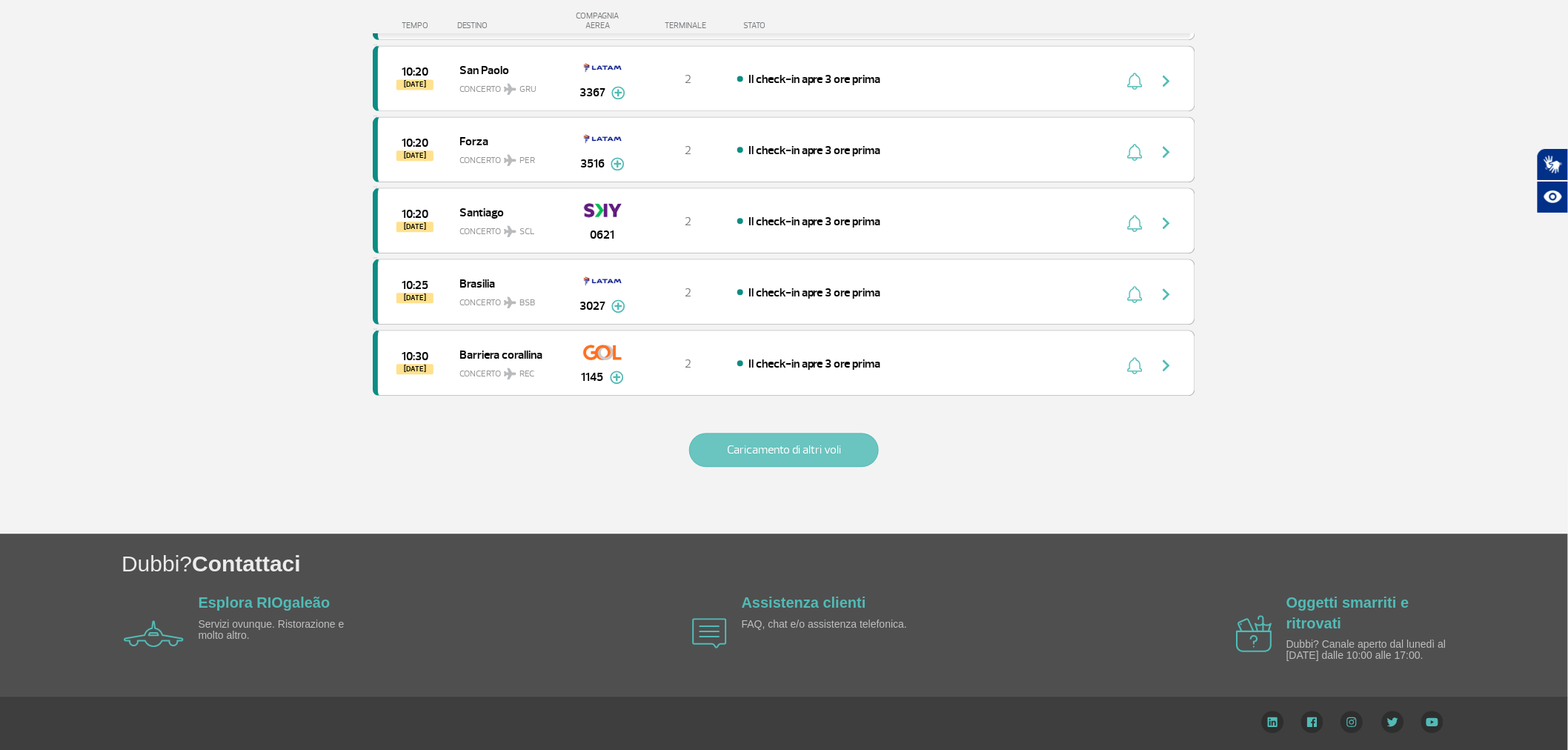
click at [815, 443] on font "Caricamento di altri voli" at bounding box center [784, 450] width 114 height 15
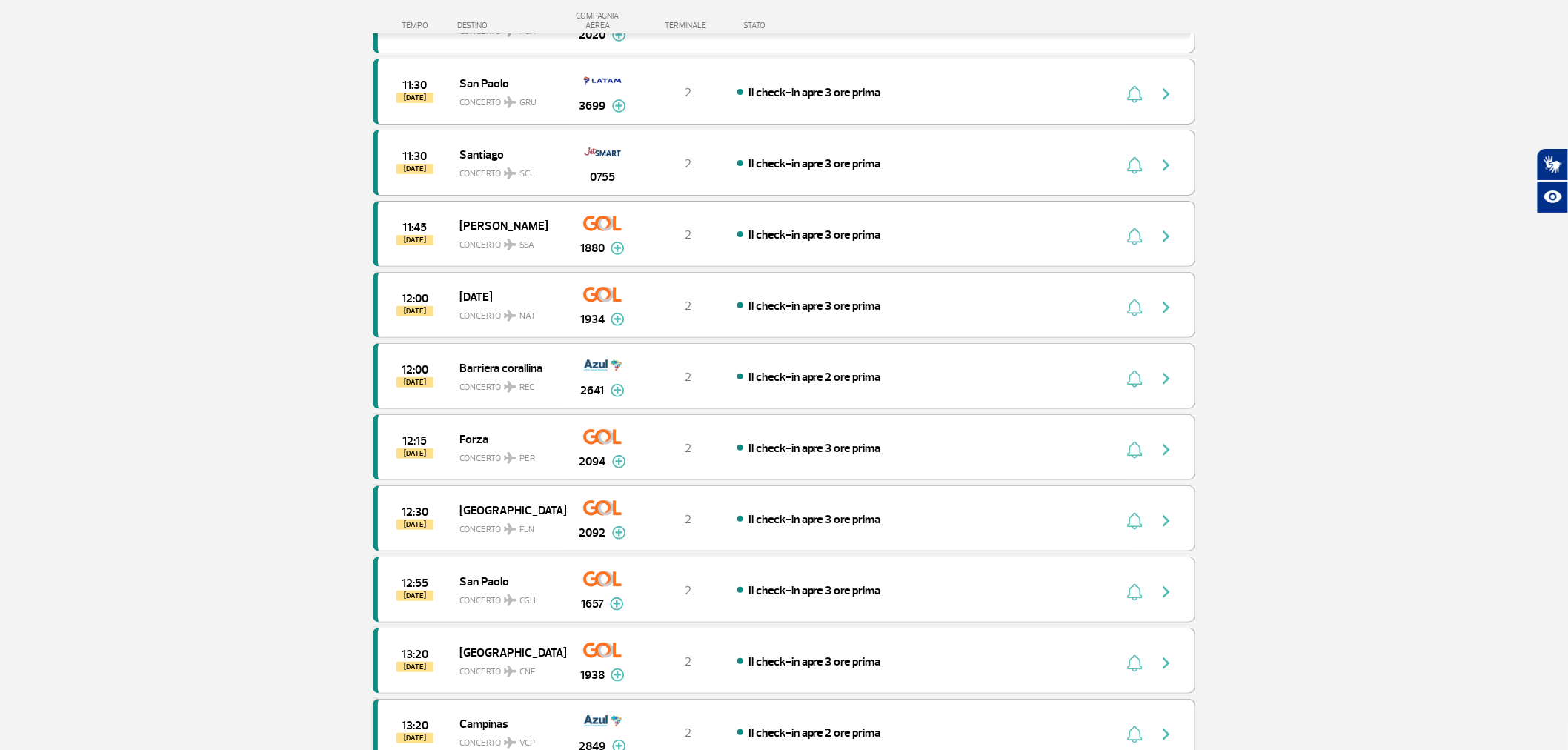
scroll to position [9669, 0]
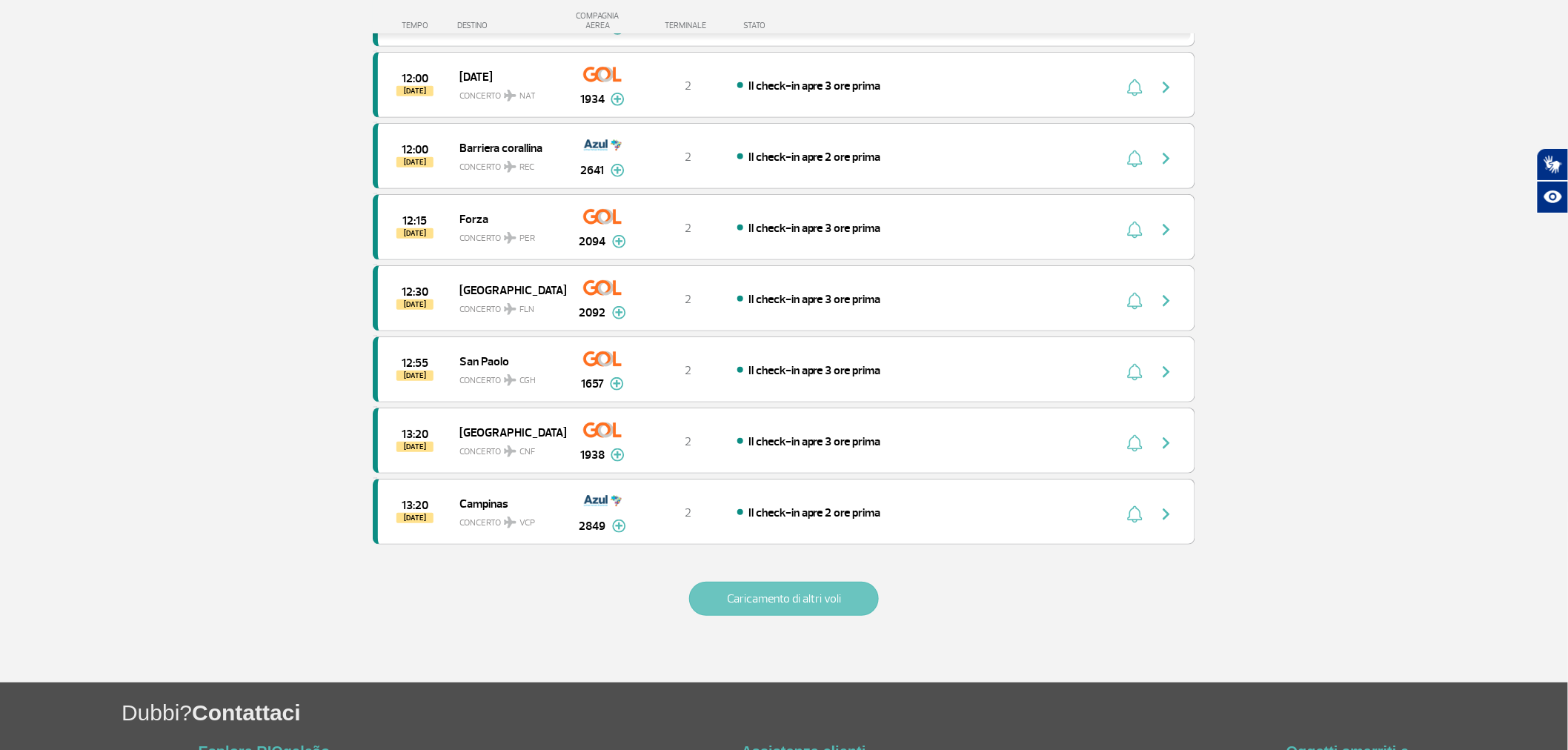
click at [803, 616] on button "Caricamento di altri voli" at bounding box center [783, 599] width 189 height 34
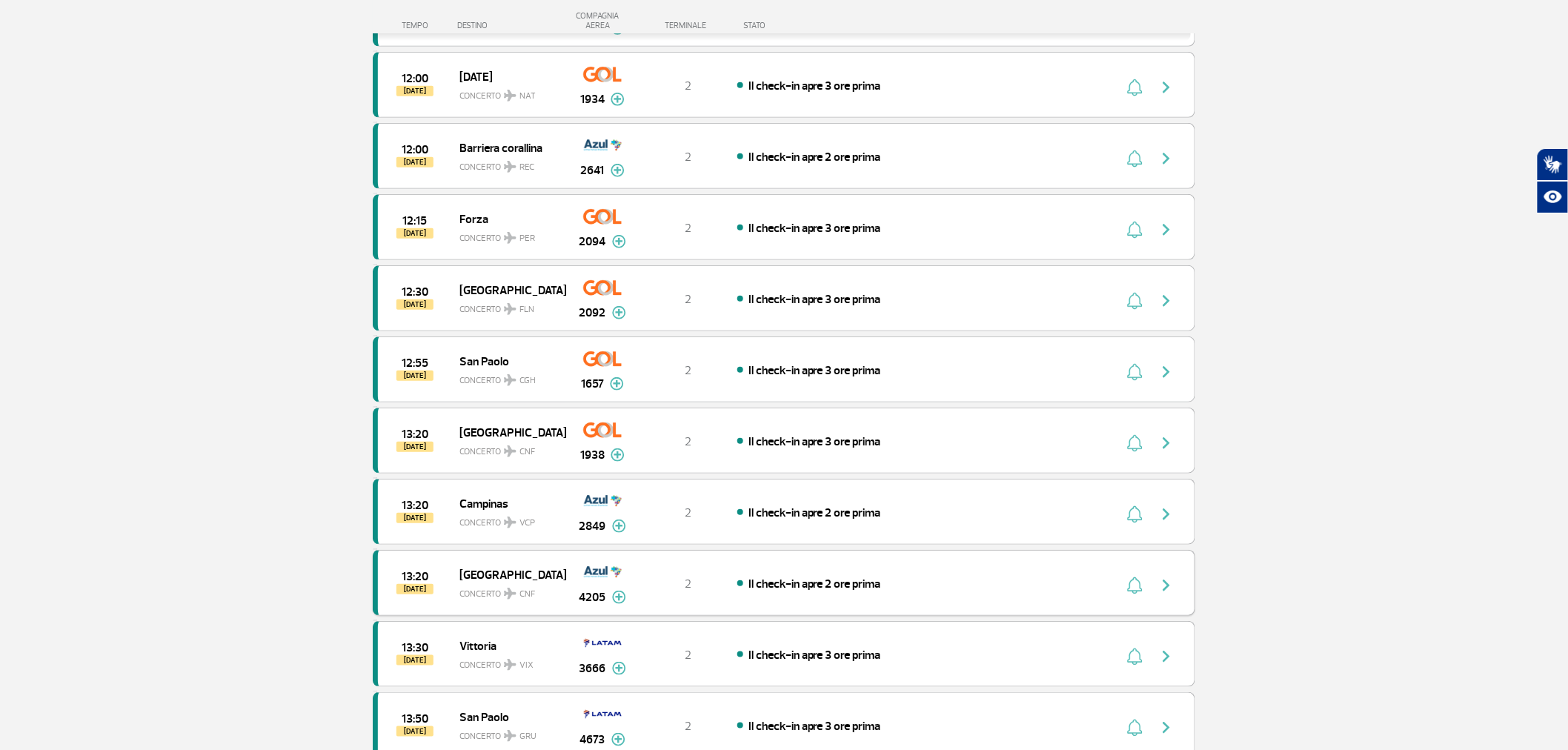
scroll to position [10246, 0]
